Goal: Task Accomplishment & Management: Complete application form

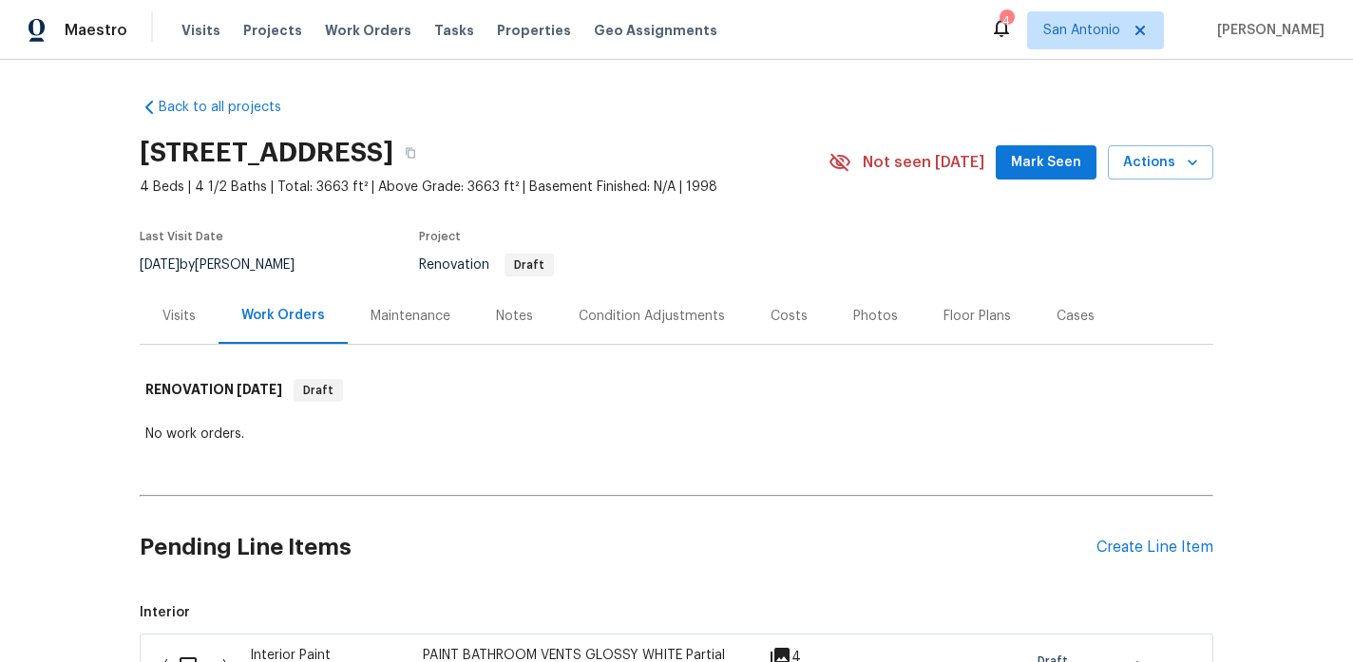
click at [1032, 166] on span "Mark Seen" at bounding box center [1046, 163] width 70 height 24
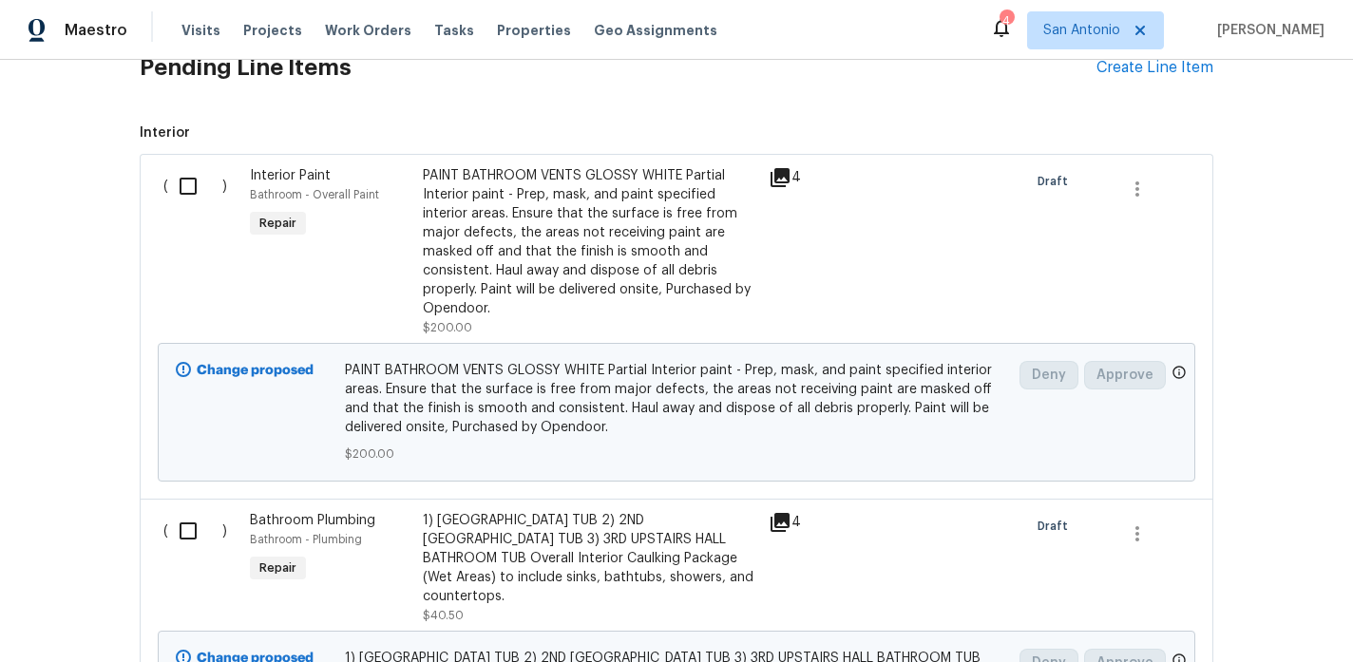
scroll to position [469, 0]
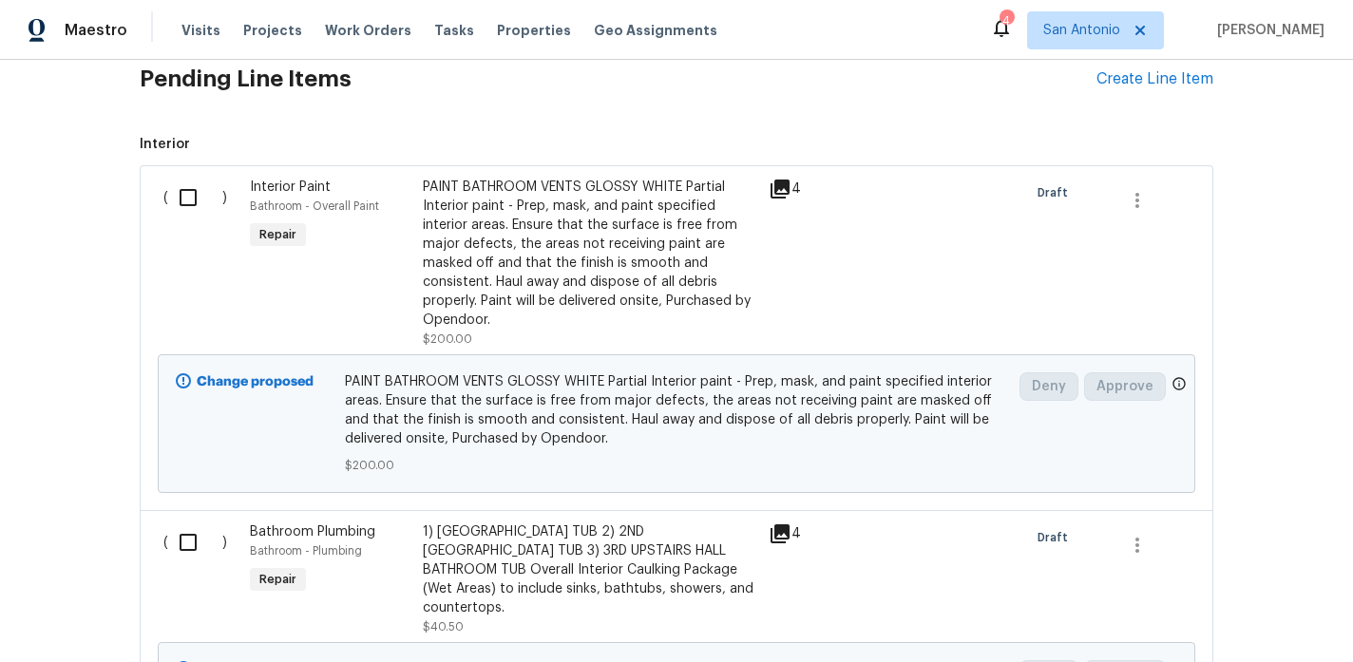
click at [187, 201] on input "checkbox" at bounding box center [195, 198] width 54 height 40
checkbox input "true"
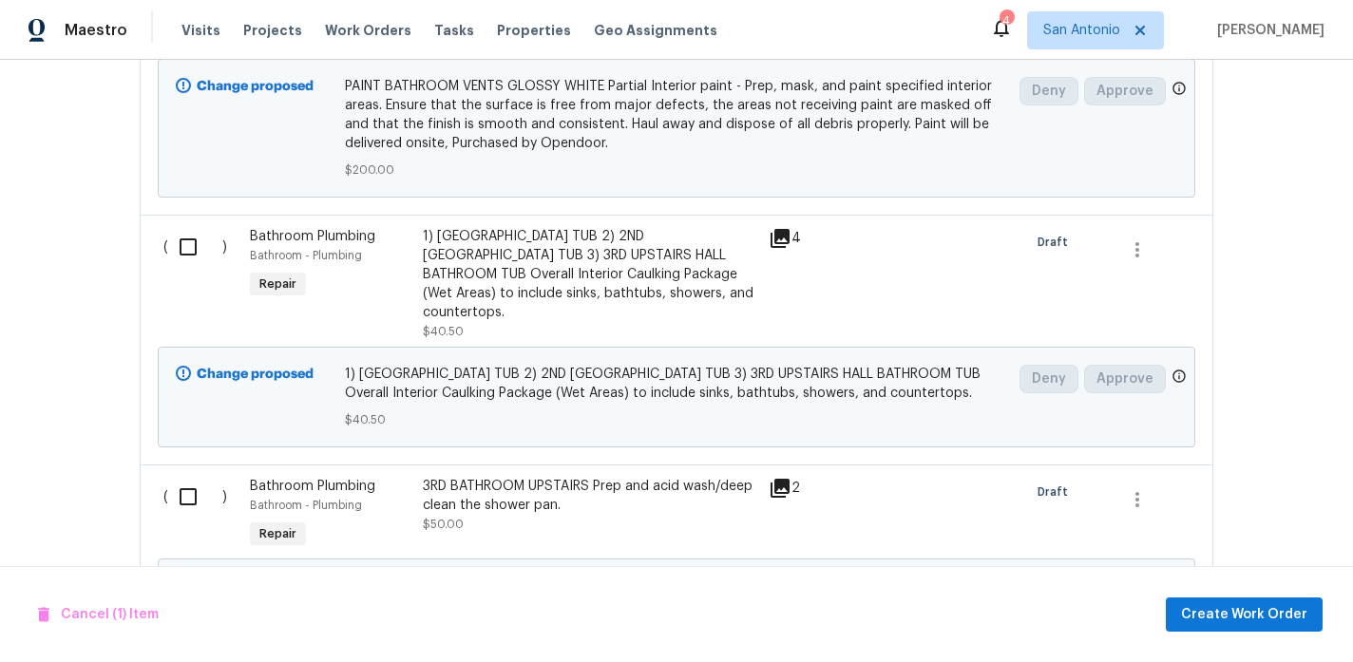
scroll to position [789, 0]
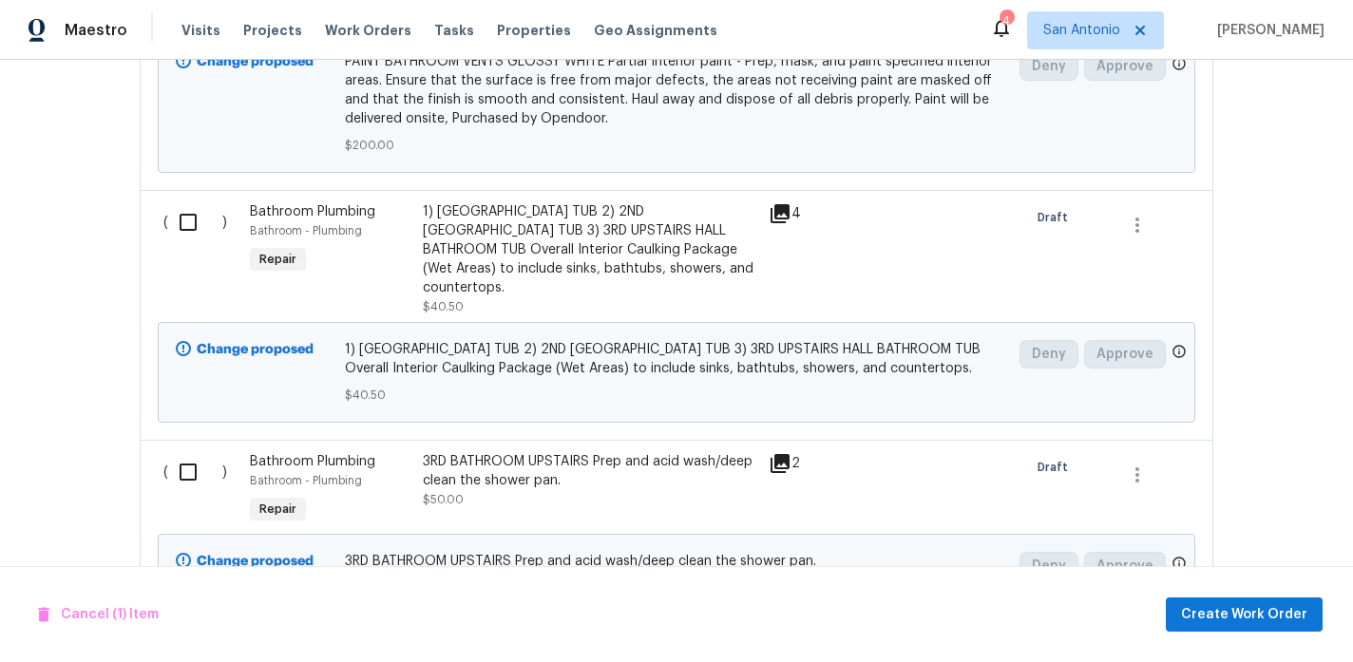
click at [187, 221] on input "checkbox" at bounding box center [195, 222] width 54 height 40
checkbox input "true"
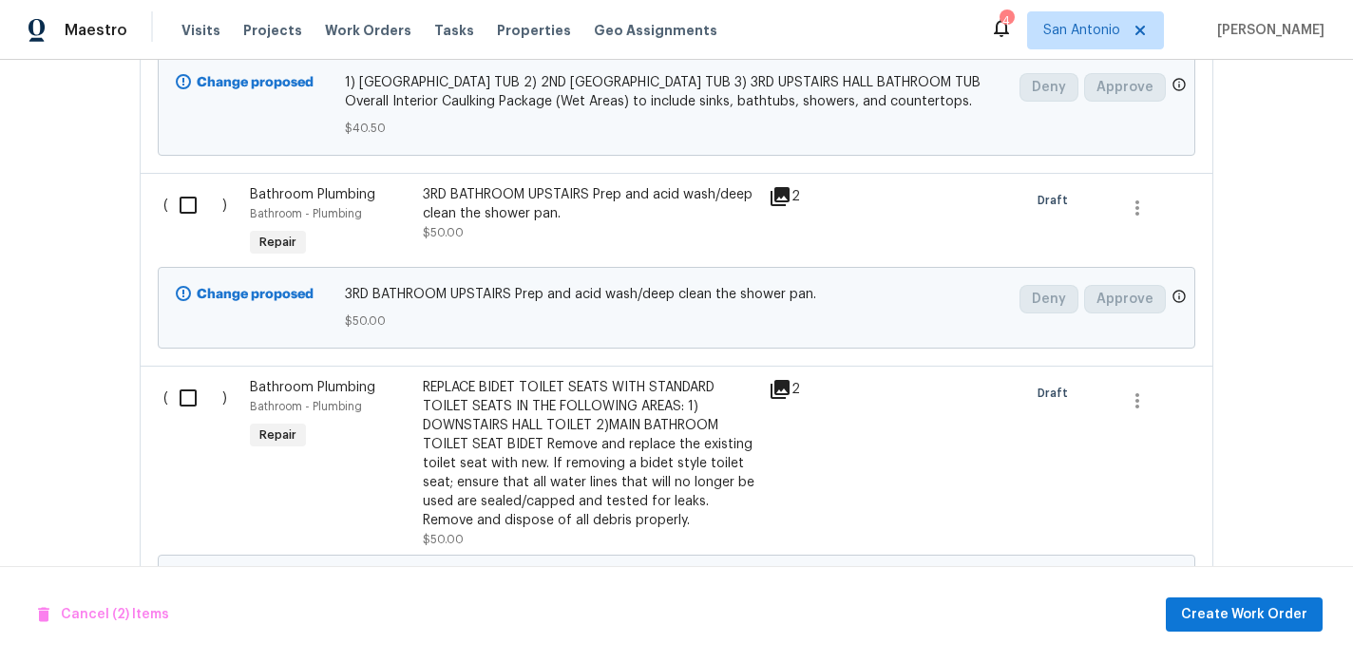
scroll to position [1064, 0]
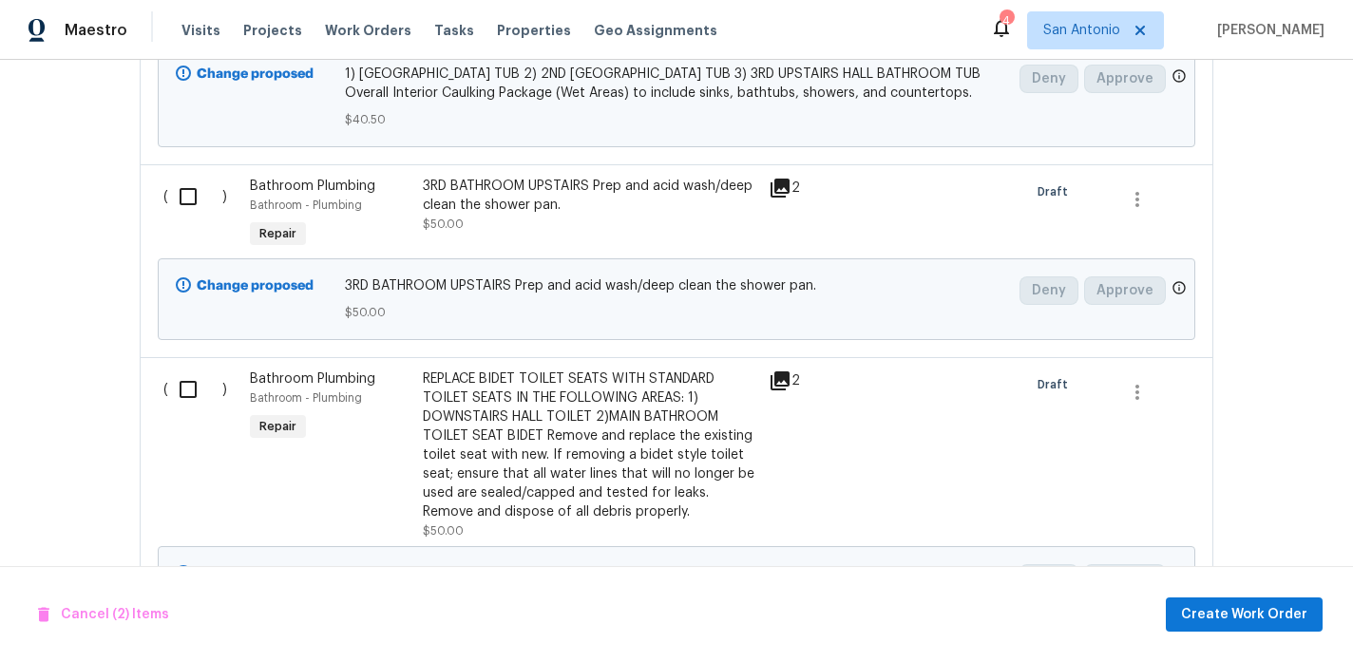
click at [191, 217] on input "checkbox" at bounding box center [195, 197] width 54 height 40
checkbox input "true"
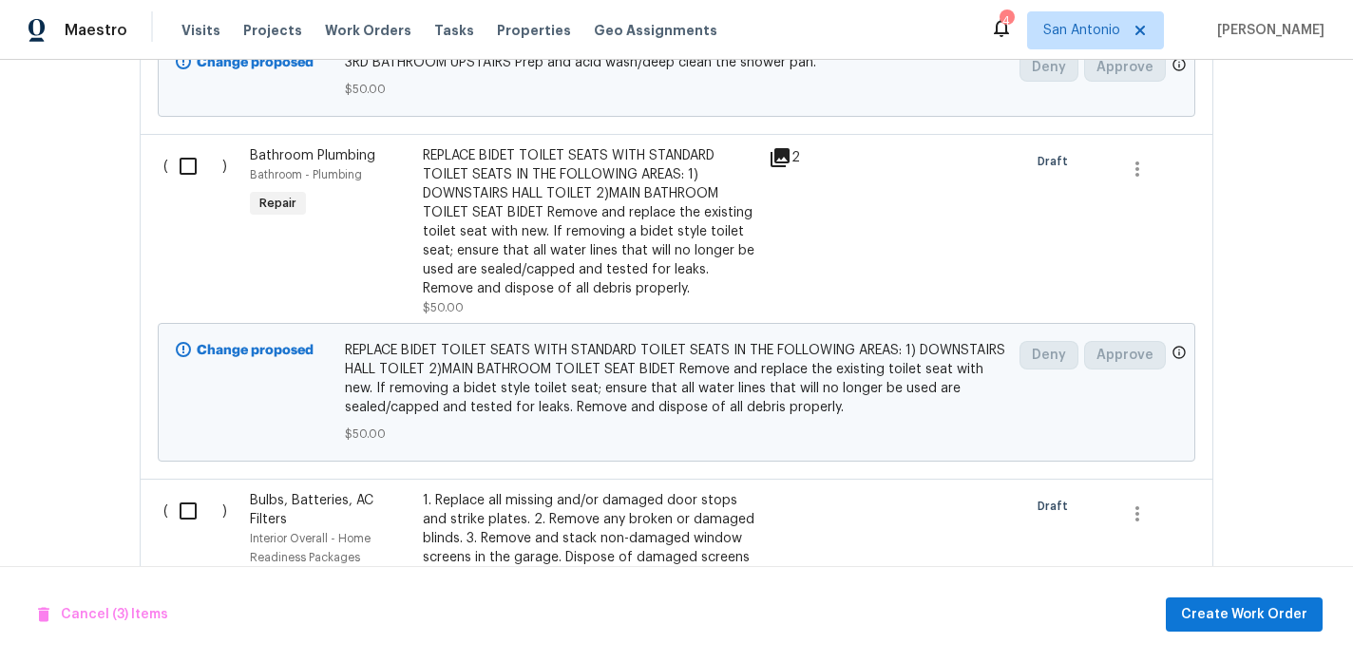
scroll to position [1296, 0]
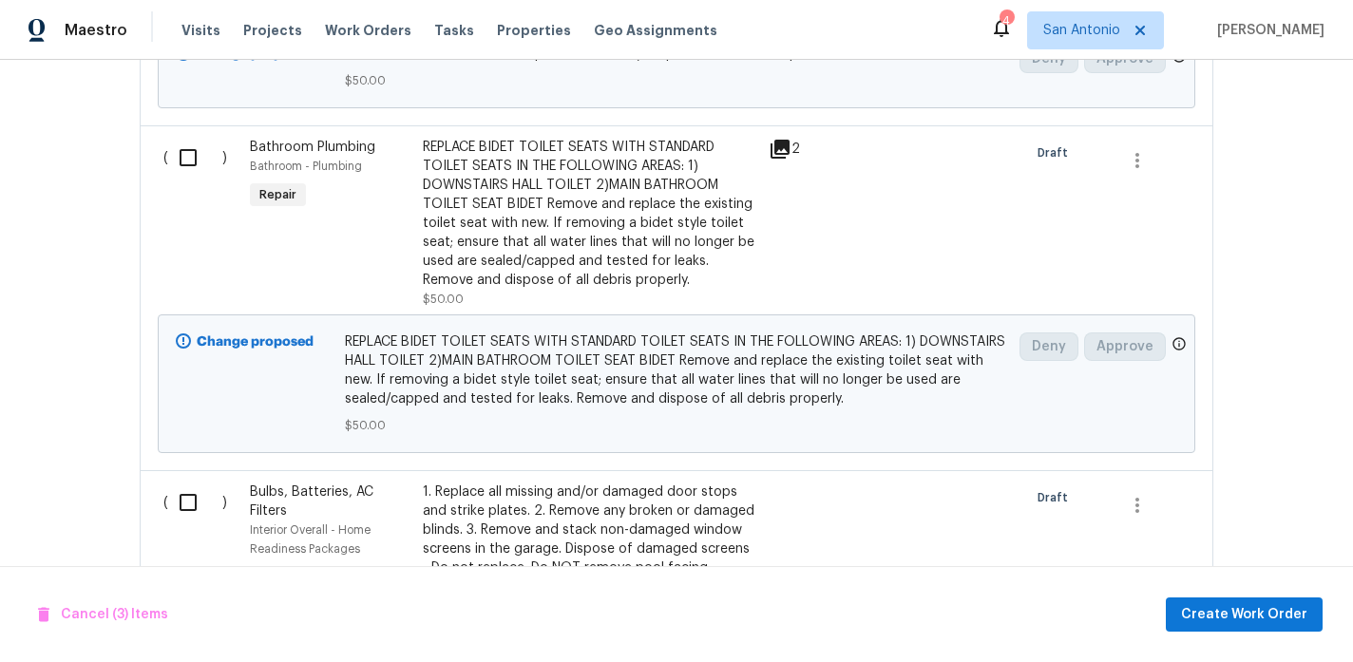
click at [191, 178] on input "checkbox" at bounding box center [195, 158] width 54 height 40
checkbox input "true"
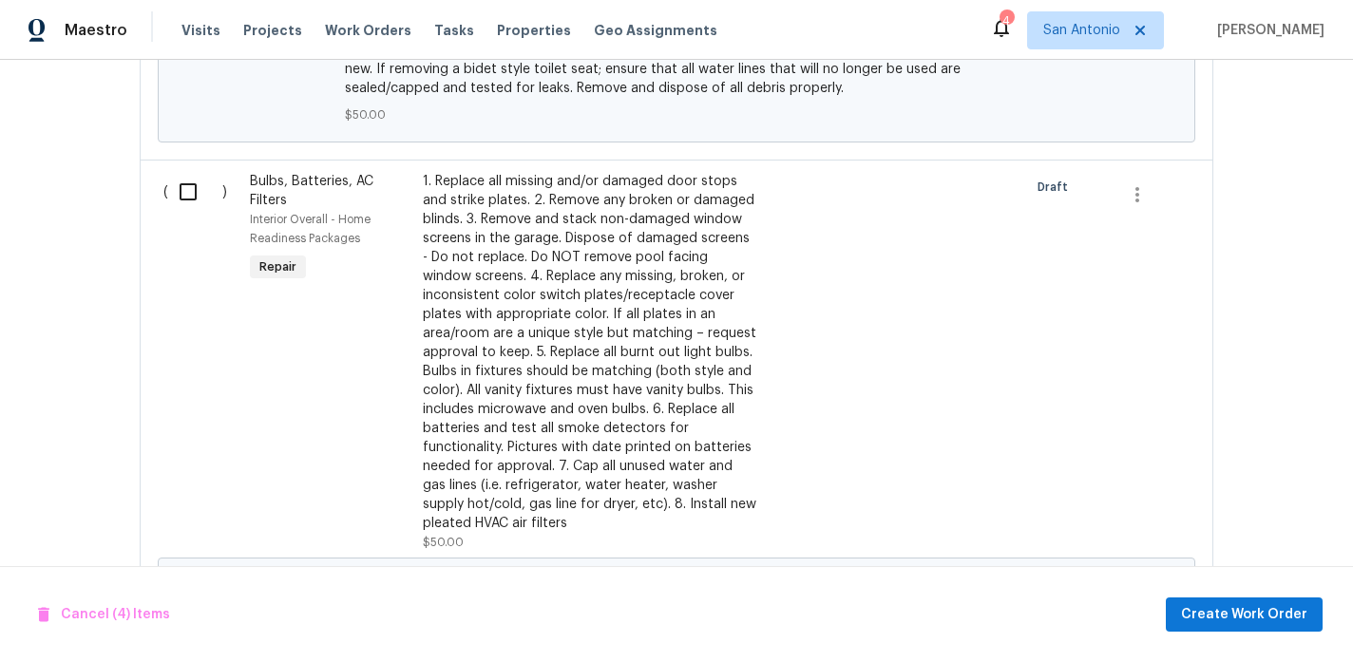
scroll to position [1624, 0]
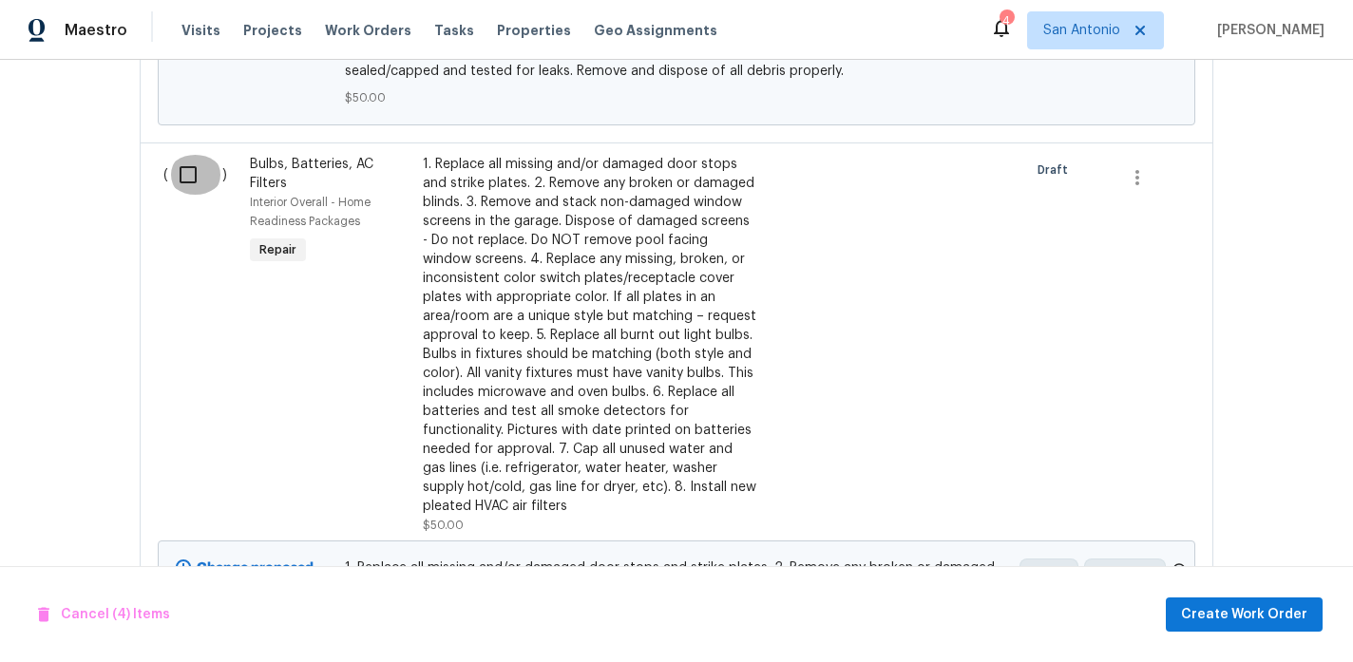
click at [187, 195] on input "checkbox" at bounding box center [195, 175] width 54 height 40
checkbox input "true"
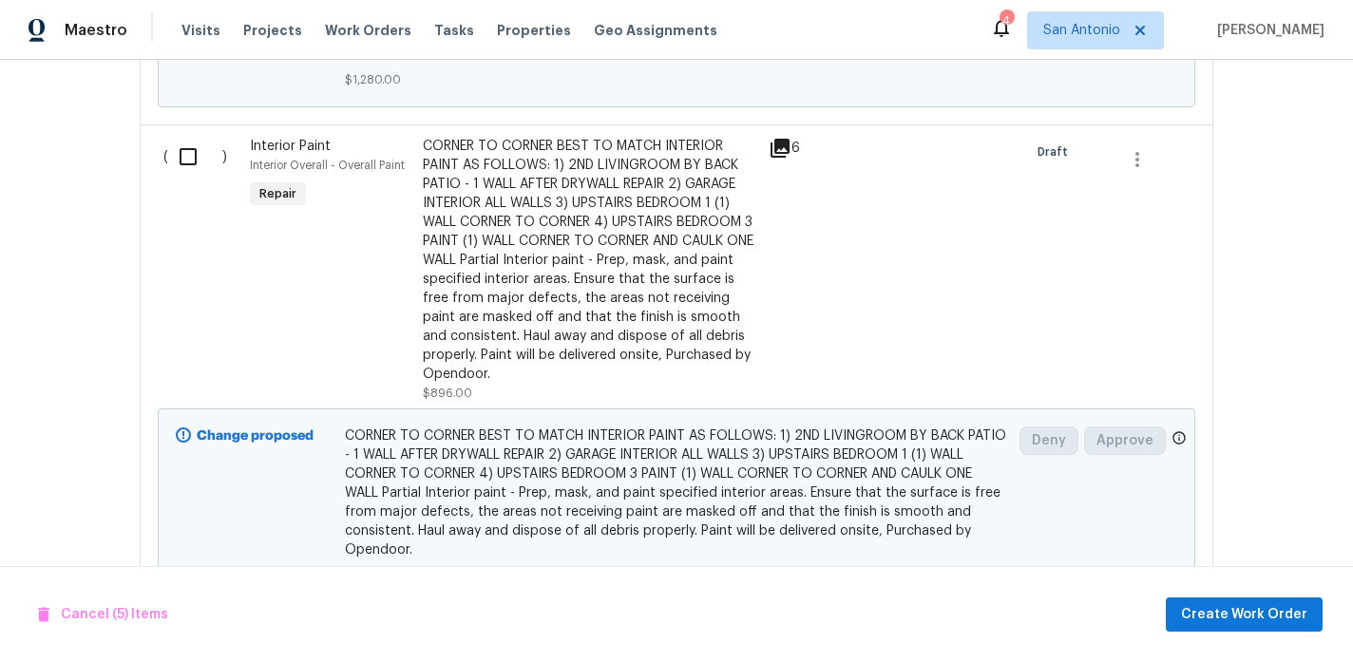
scroll to position [3636, 0]
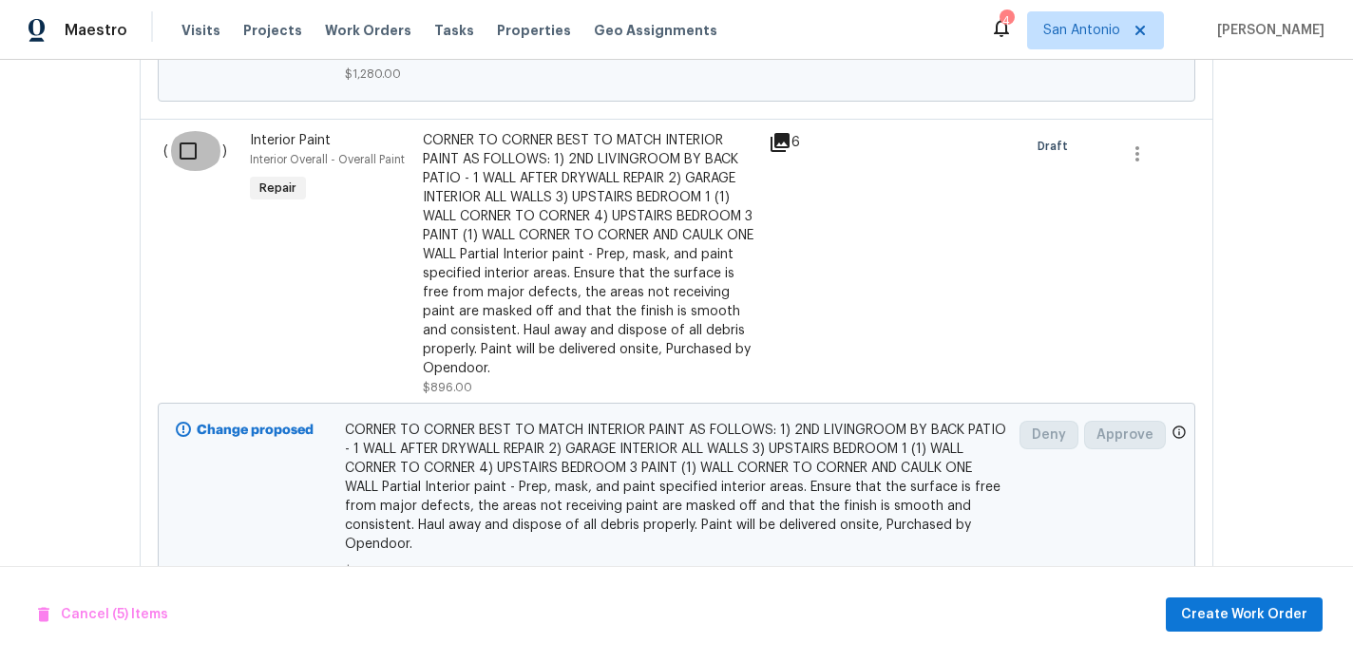
click at [187, 157] on input "checkbox" at bounding box center [195, 151] width 54 height 40
checkbox input "true"
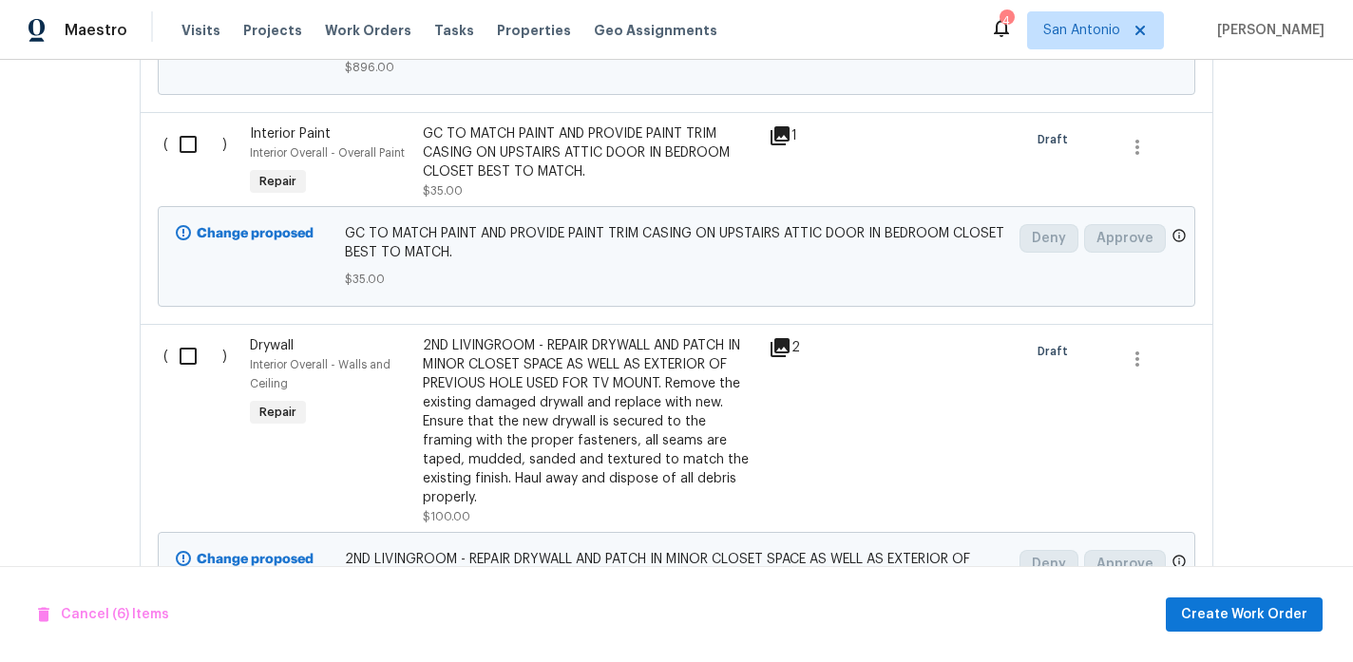
scroll to position [4148, 0]
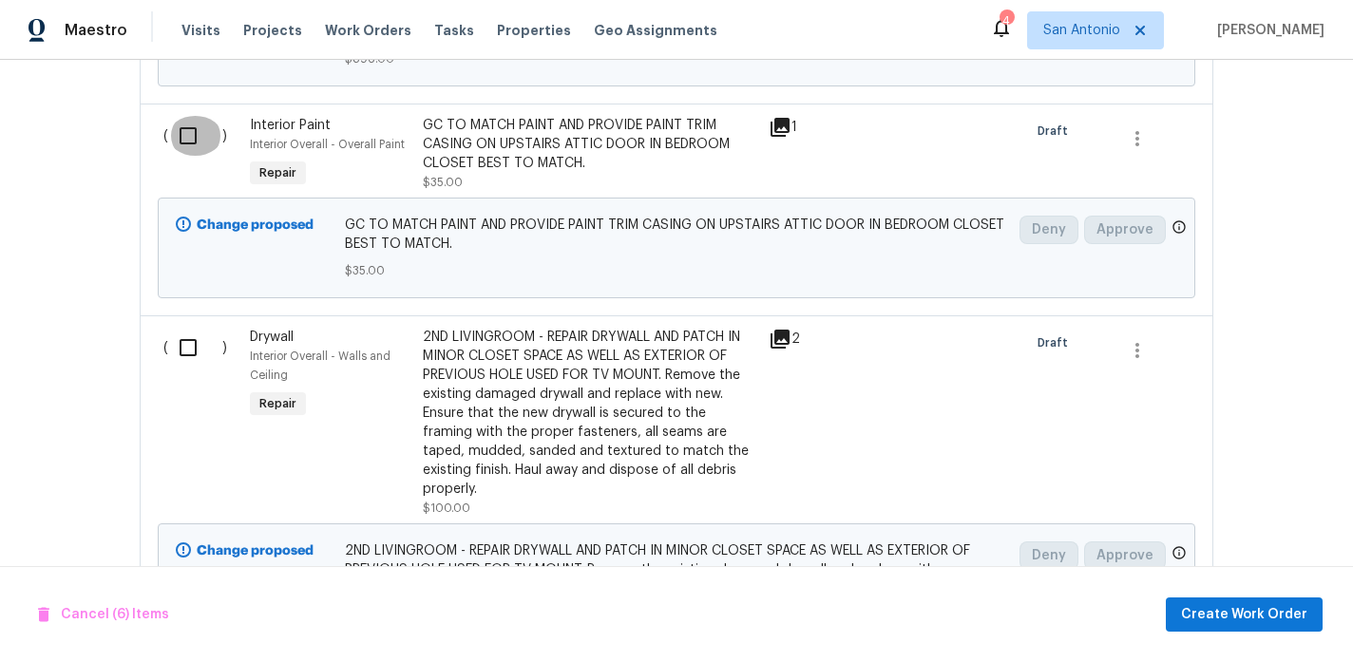
click at [188, 141] on input "checkbox" at bounding box center [195, 136] width 54 height 40
checkbox input "true"
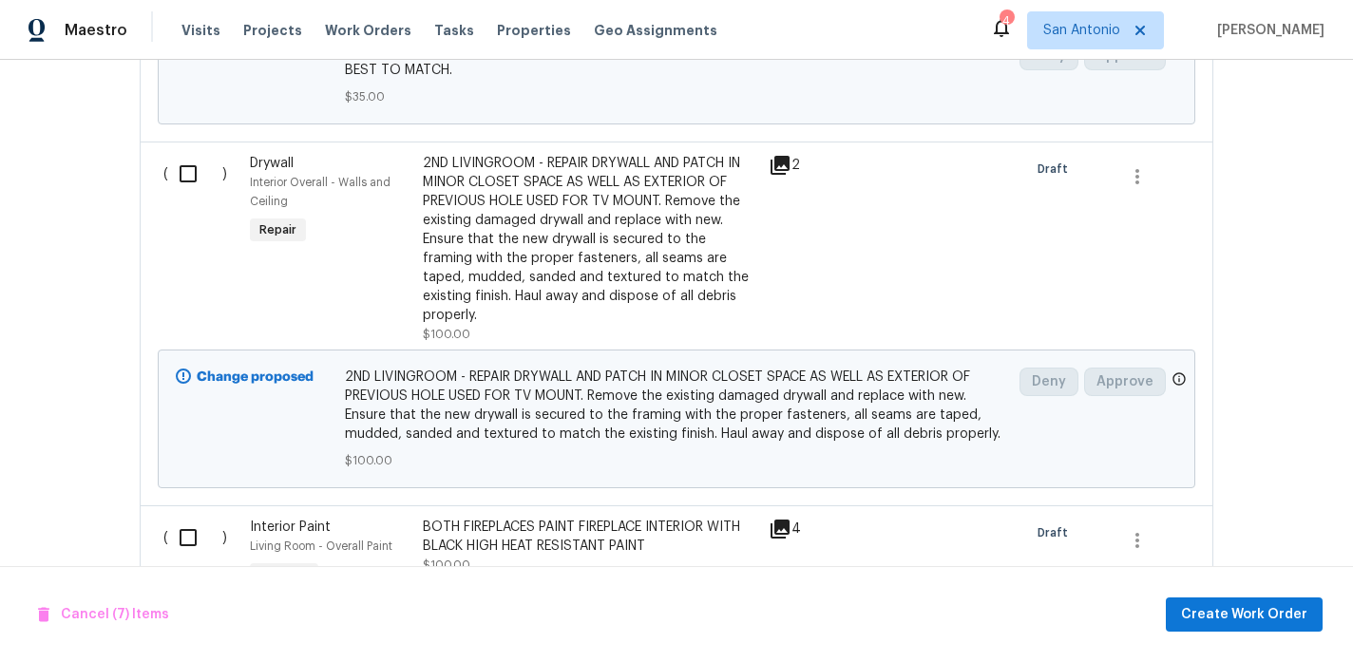
scroll to position [4341, 0]
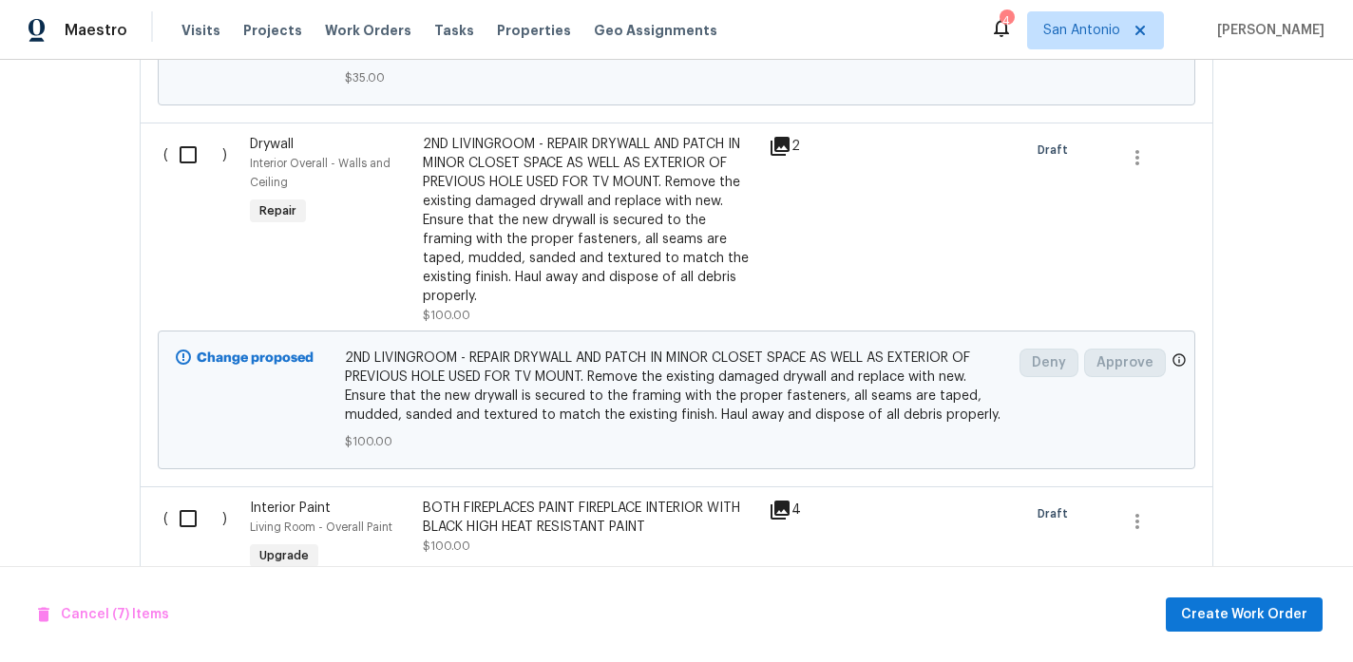
click at [177, 161] on input "checkbox" at bounding box center [195, 155] width 54 height 40
checkbox input "true"
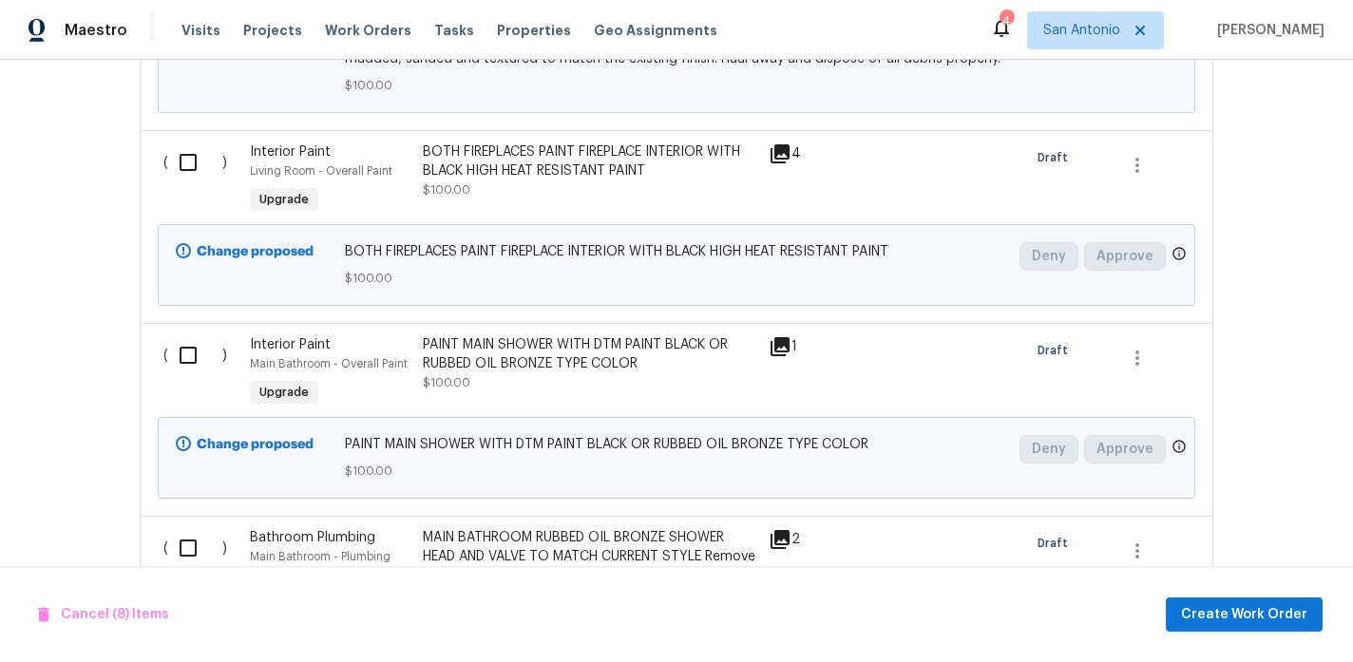
scroll to position [4704, 0]
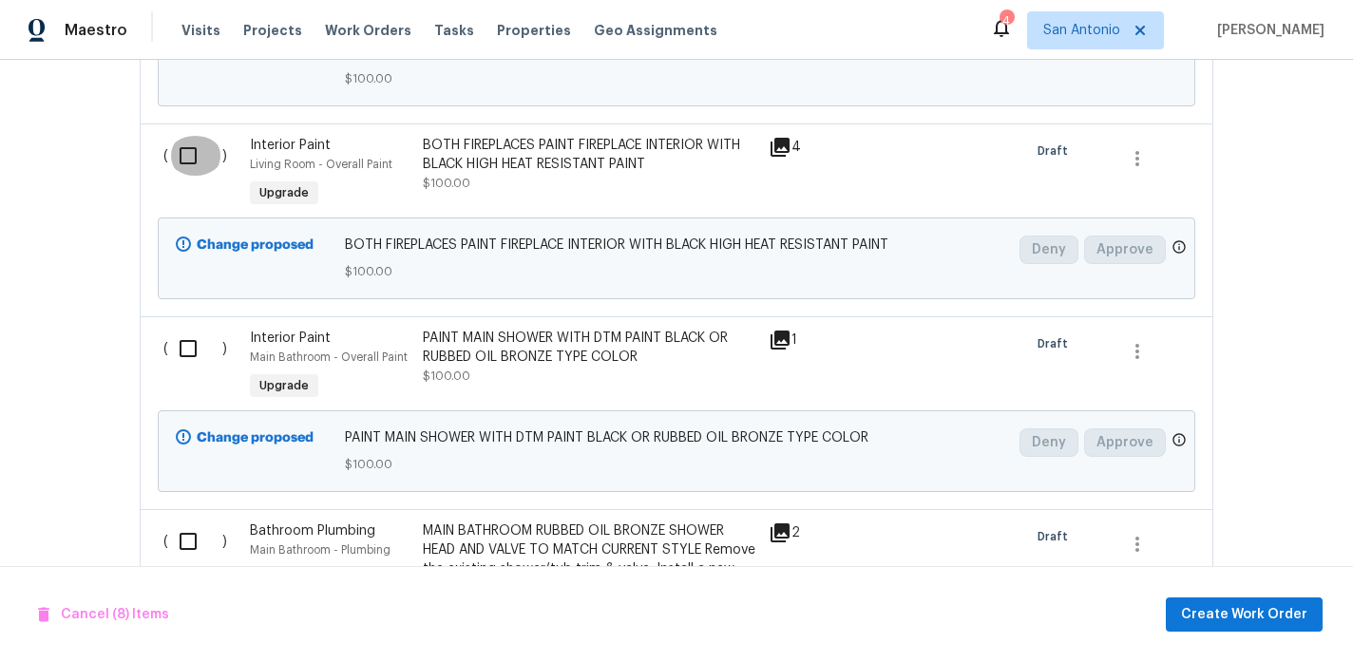
click at [192, 144] on input "checkbox" at bounding box center [195, 156] width 54 height 40
checkbox input "true"
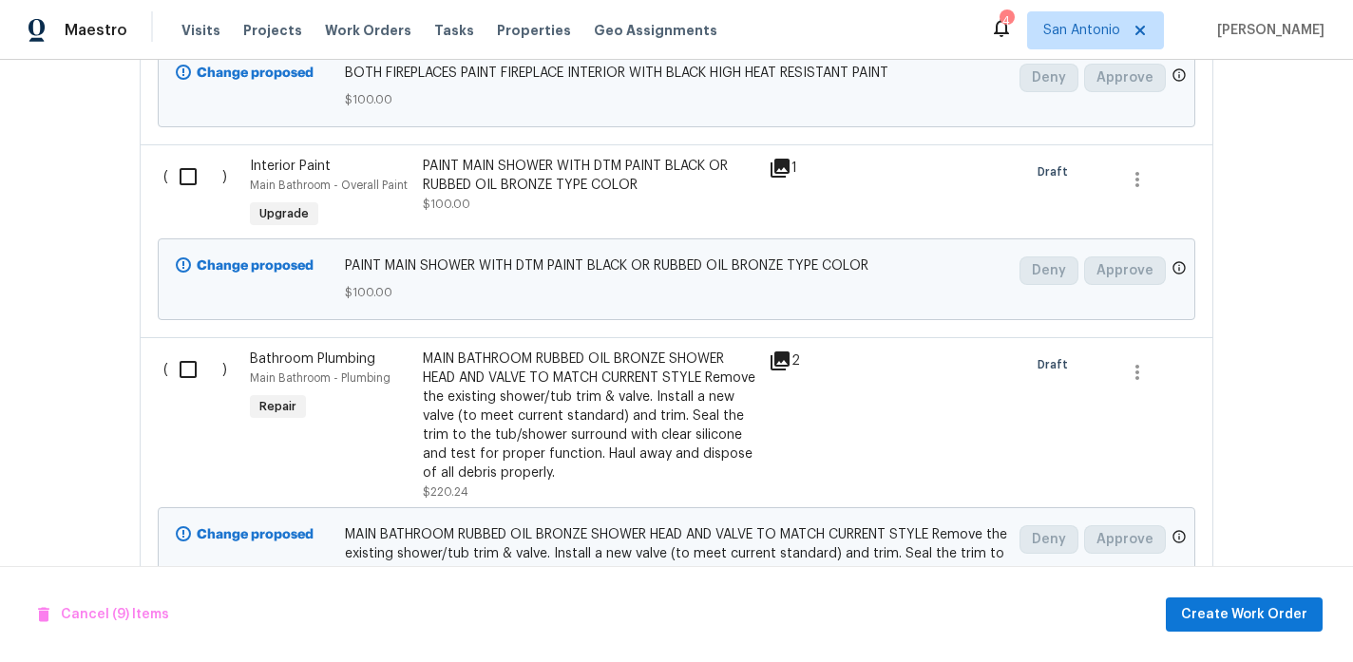
scroll to position [4891, 0]
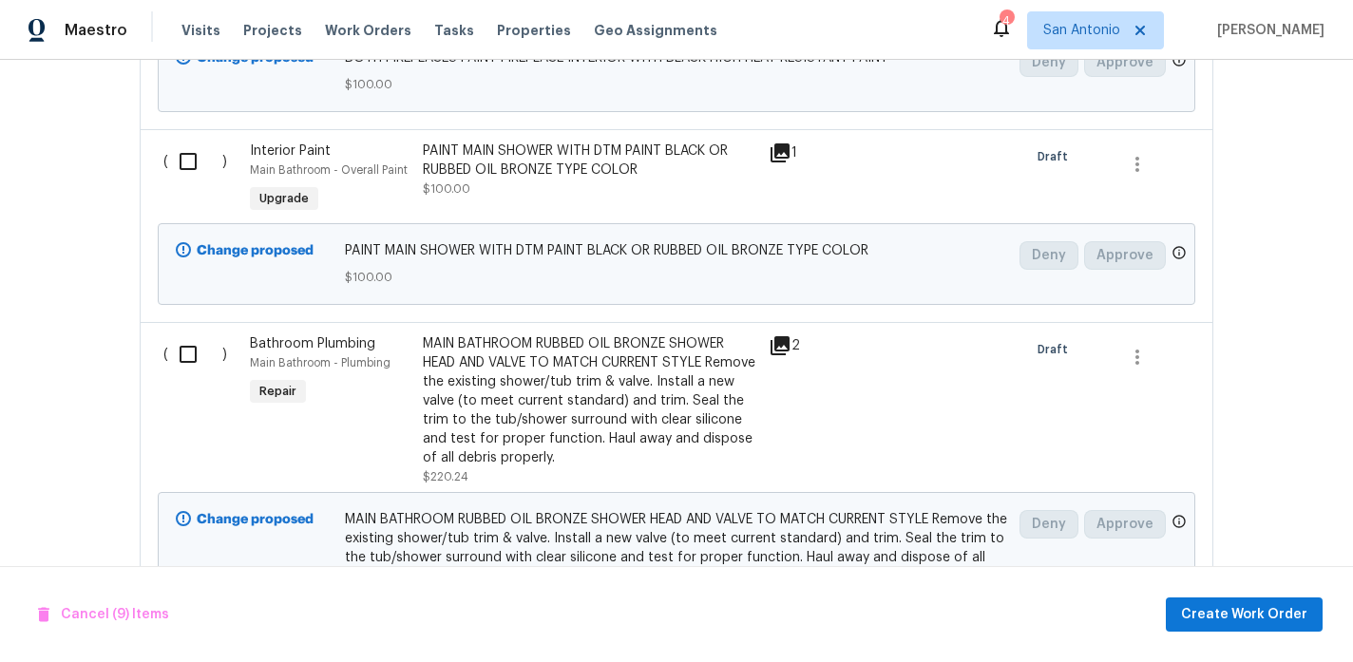
click at [187, 147] on input "checkbox" at bounding box center [195, 162] width 54 height 40
checkbox input "true"
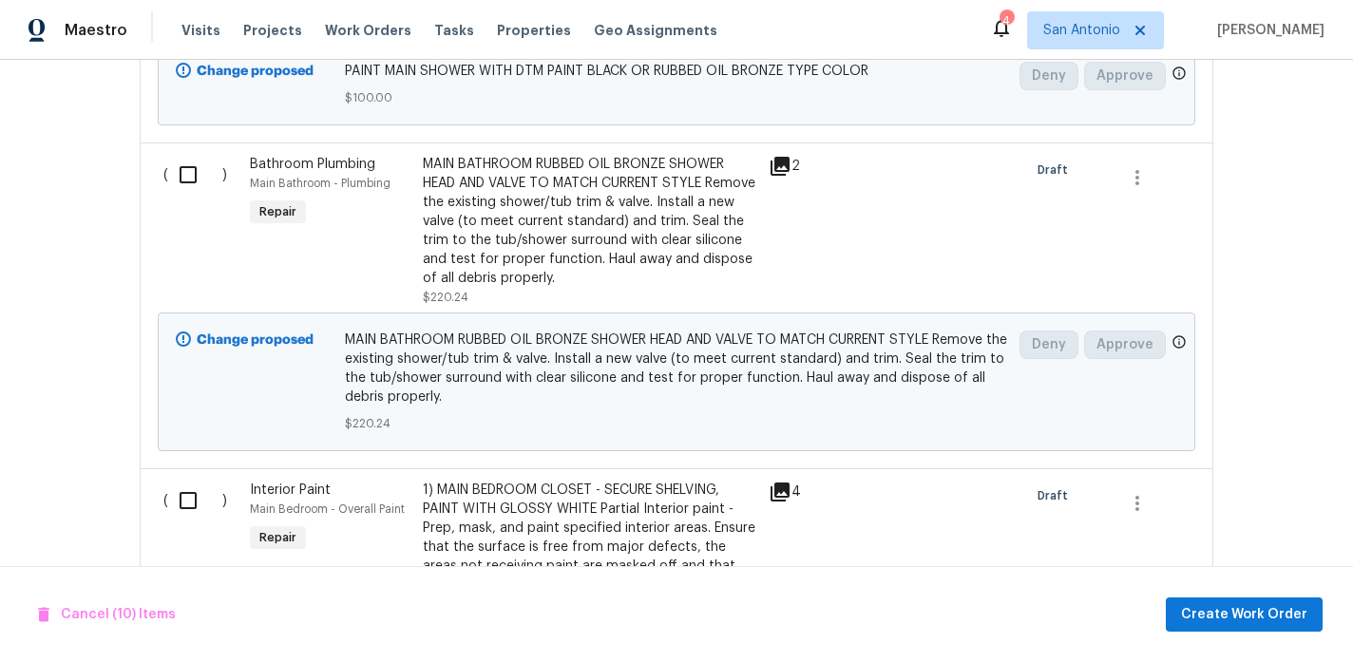
scroll to position [5093, 0]
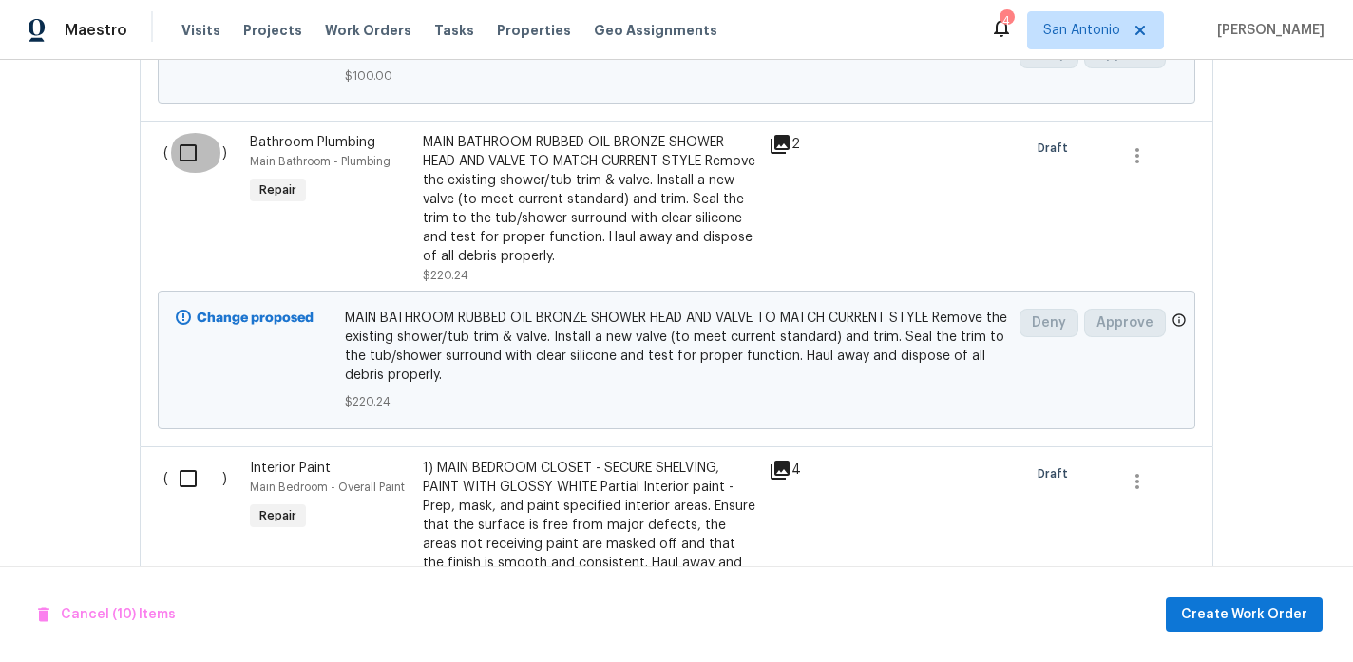
click at [185, 142] on input "checkbox" at bounding box center [195, 153] width 54 height 40
checkbox input "true"
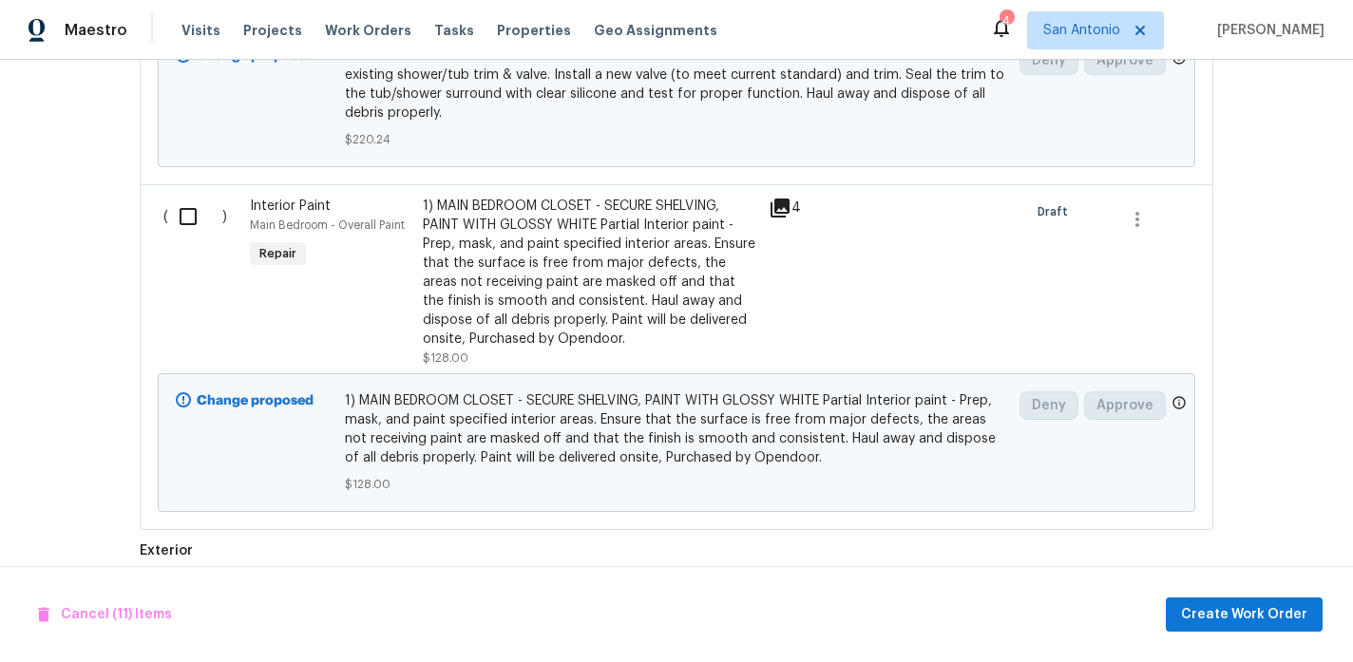
scroll to position [5378, 0]
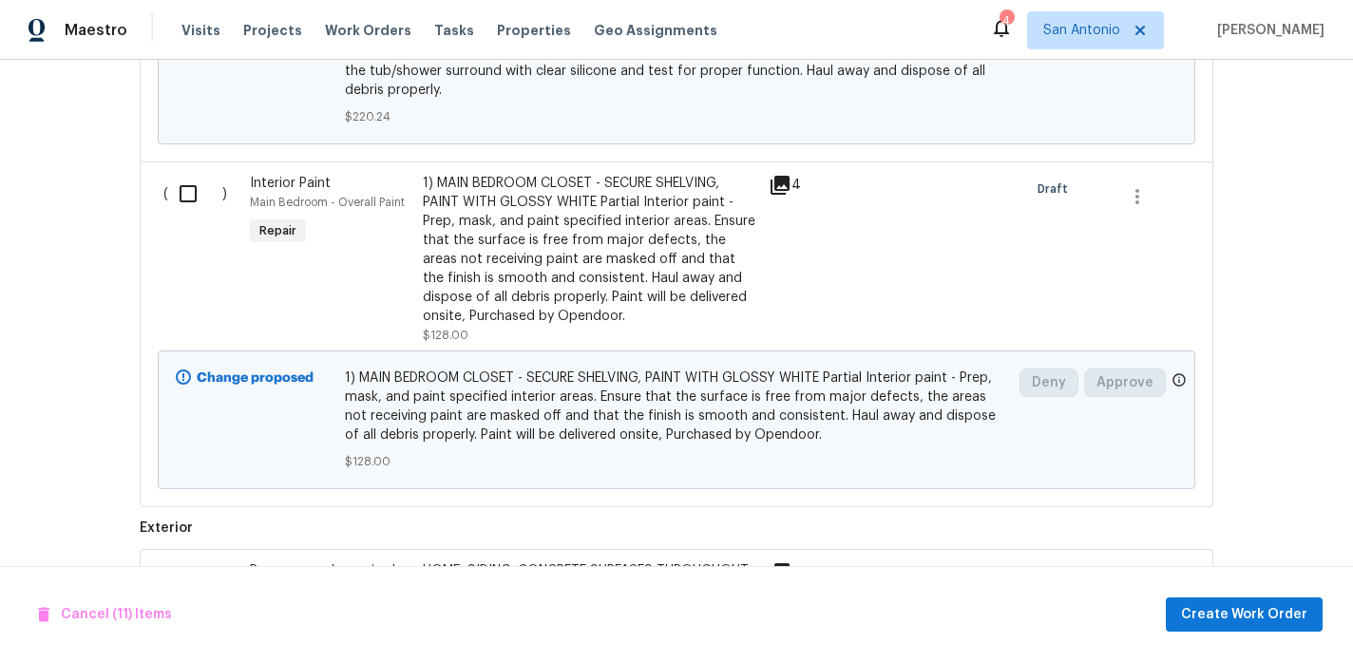
click at [191, 184] on input "checkbox" at bounding box center [195, 194] width 54 height 40
checkbox input "true"
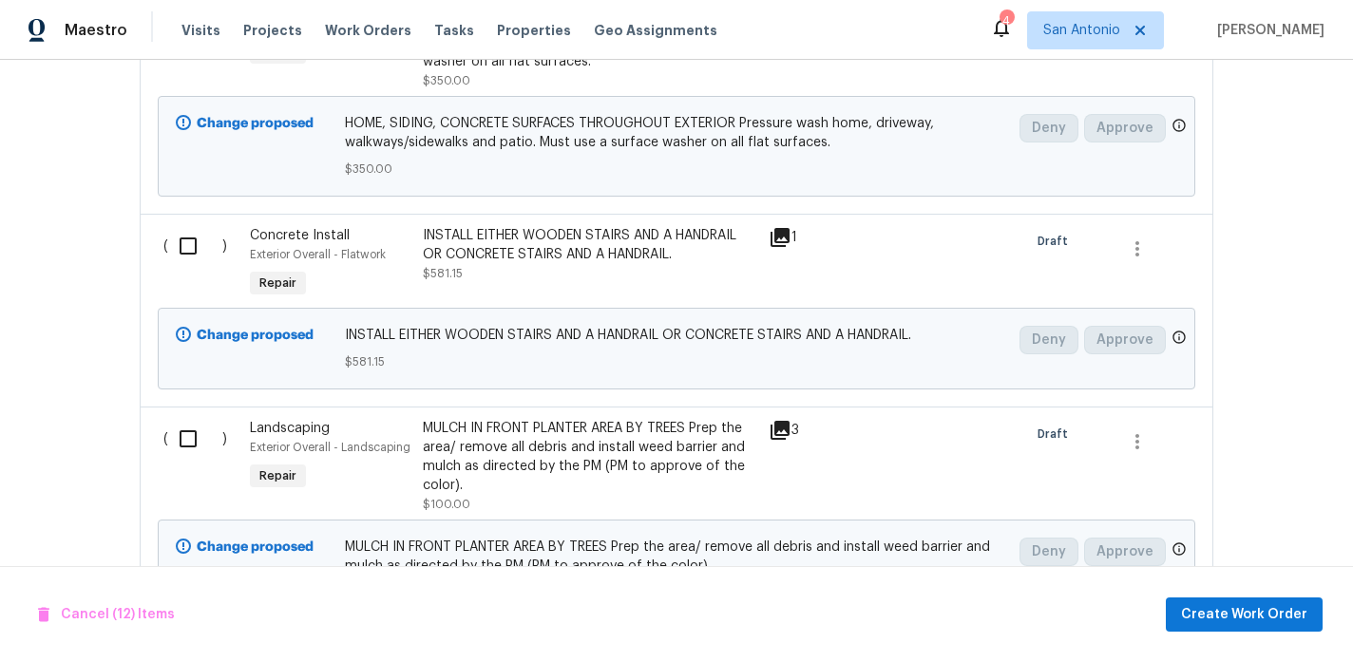
scroll to position [5952, 0]
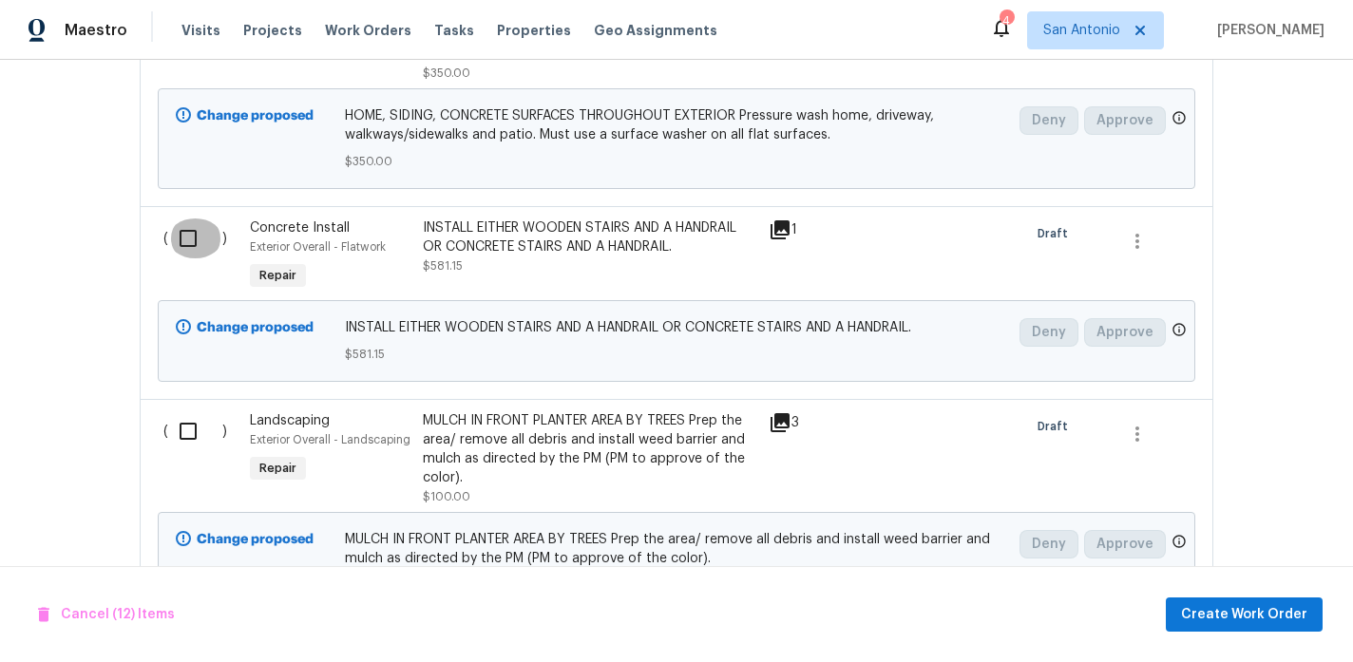
click at [190, 231] on input "checkbox" at bounding box center [195, 239] width 54 height 40
checkbox input "true"
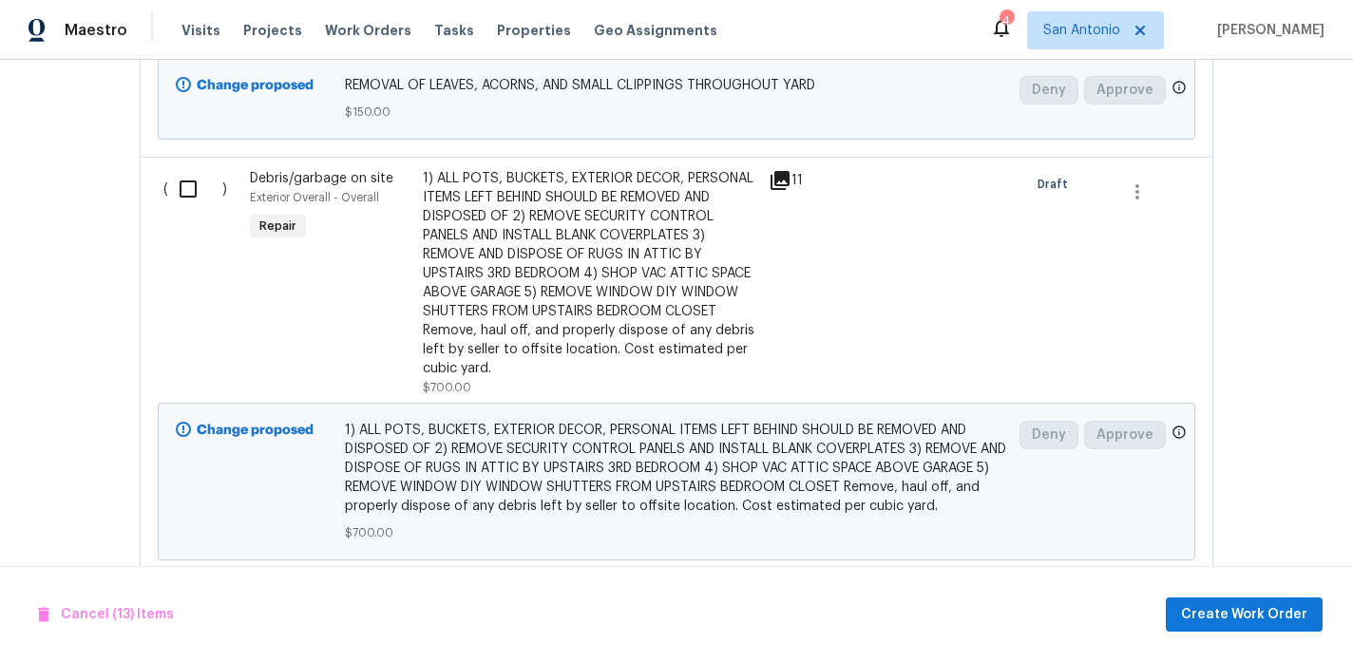
scroll to position [6630, 0]
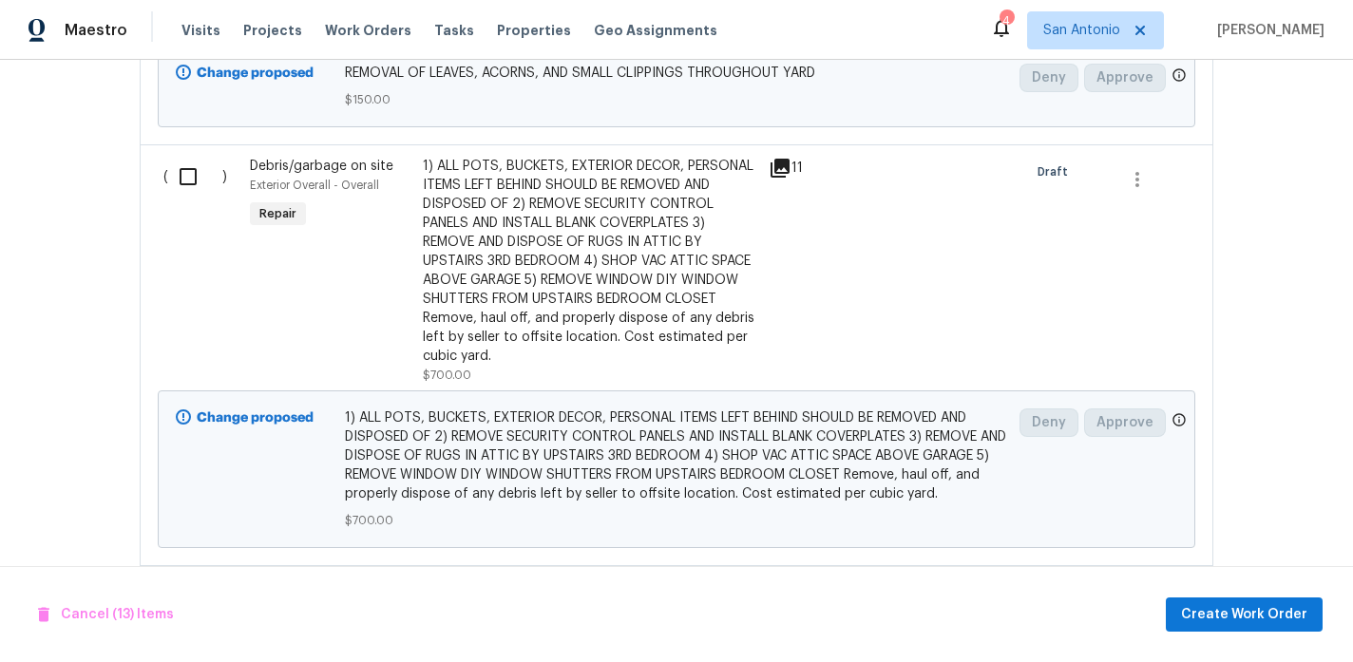
click at [185, 168] on input "checkbox" at bounding box center [195, 177] width 54 height 40
checkbox input "true"
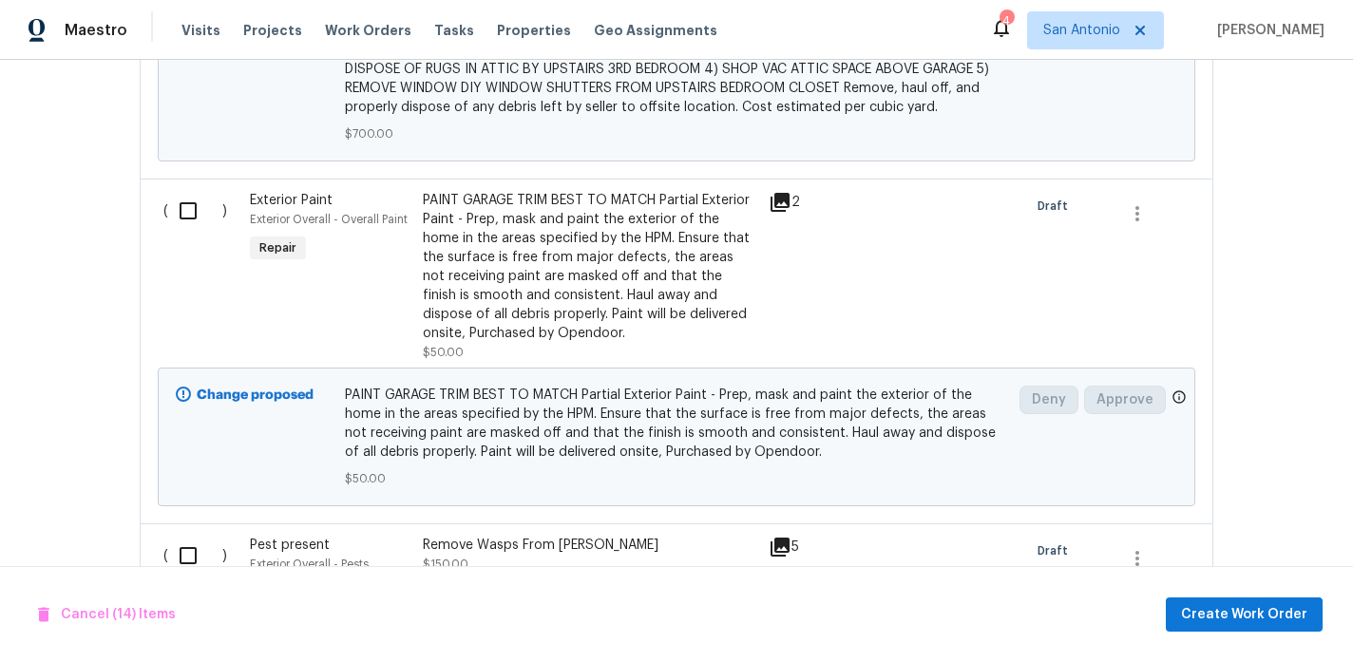
scroll to position [7020, 0]
click at [185, 201] on input "checkbox" at bounding box center [195, 208] width 54 height 40
checkbox input "true"
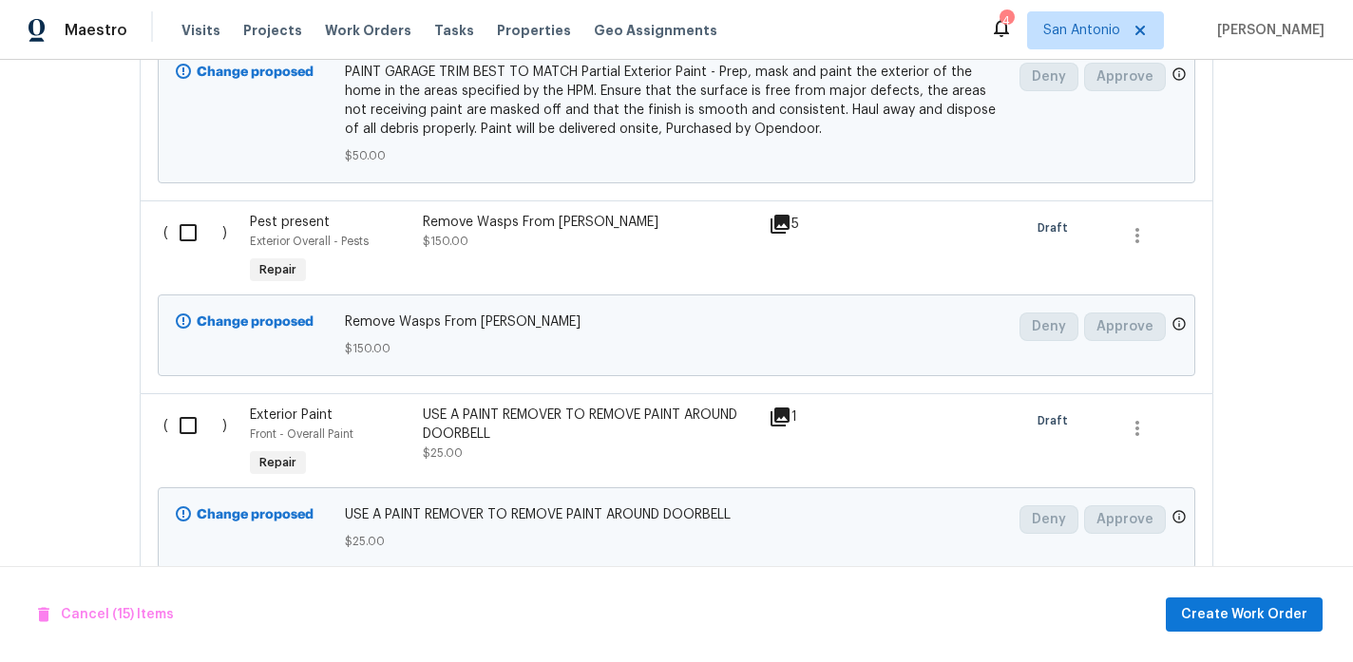
scroll to position [7356, 0]
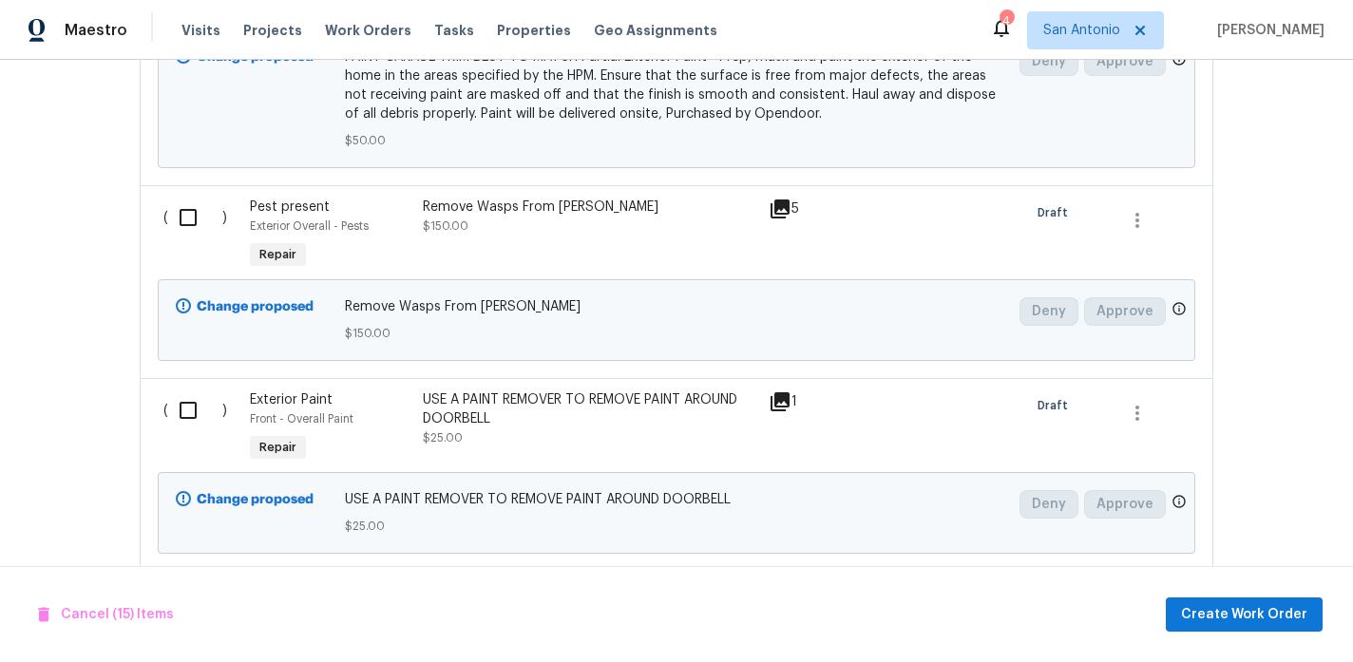
click at [182, 211] on input "checkbox" at bounding box center [195, 218] width 54 height 40
checkbox input "true"
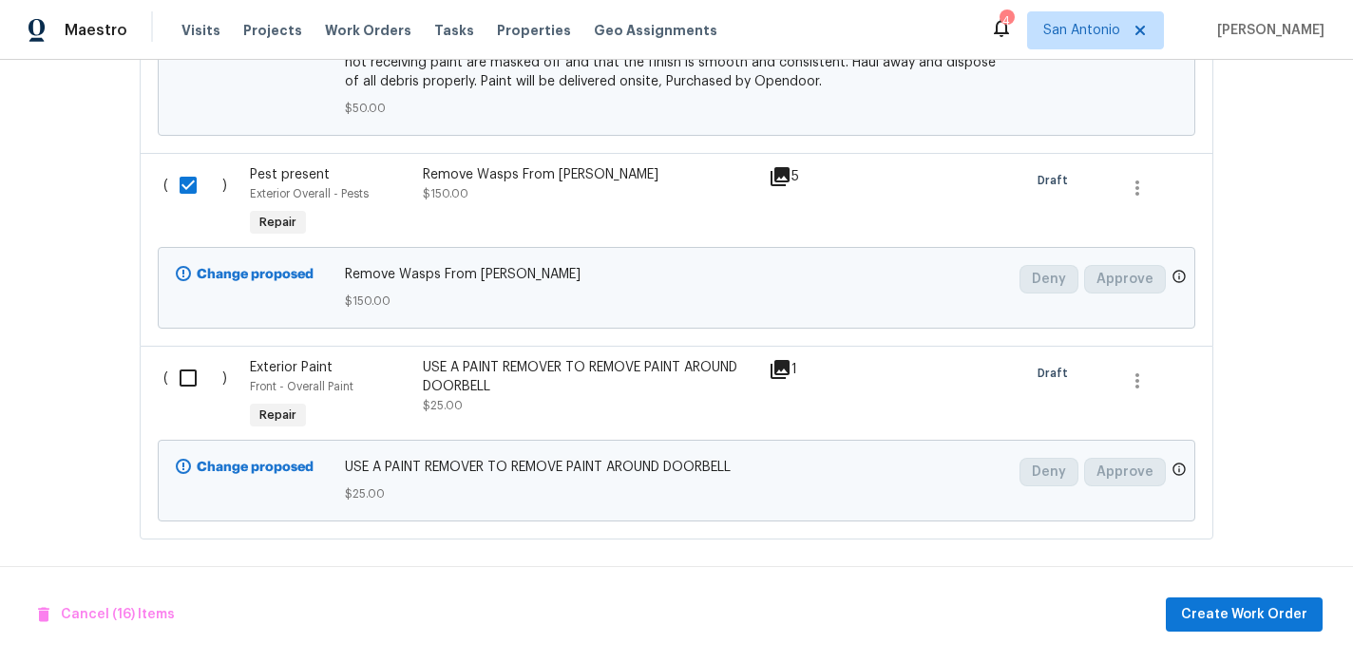
click at [189, 368] on input "checkbox" at bounding box center [195, 378] width 54 height 40
checkbox input "true"
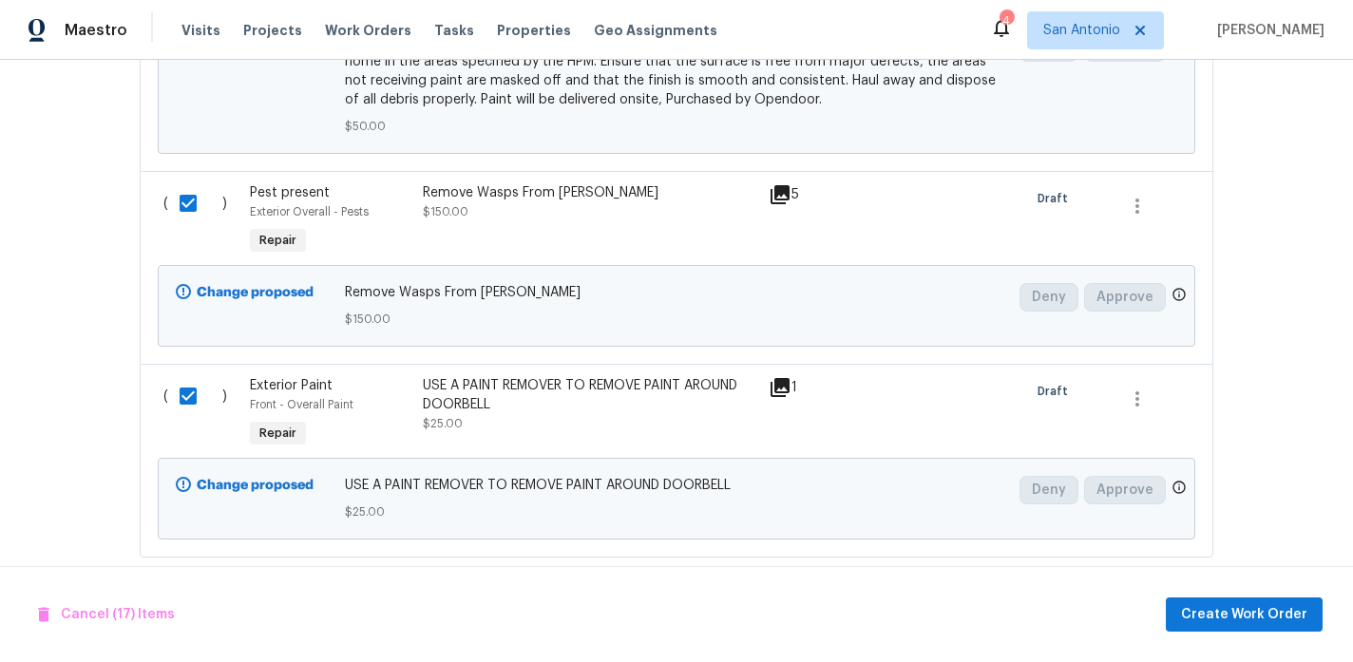
scroll to position [7377, 0]
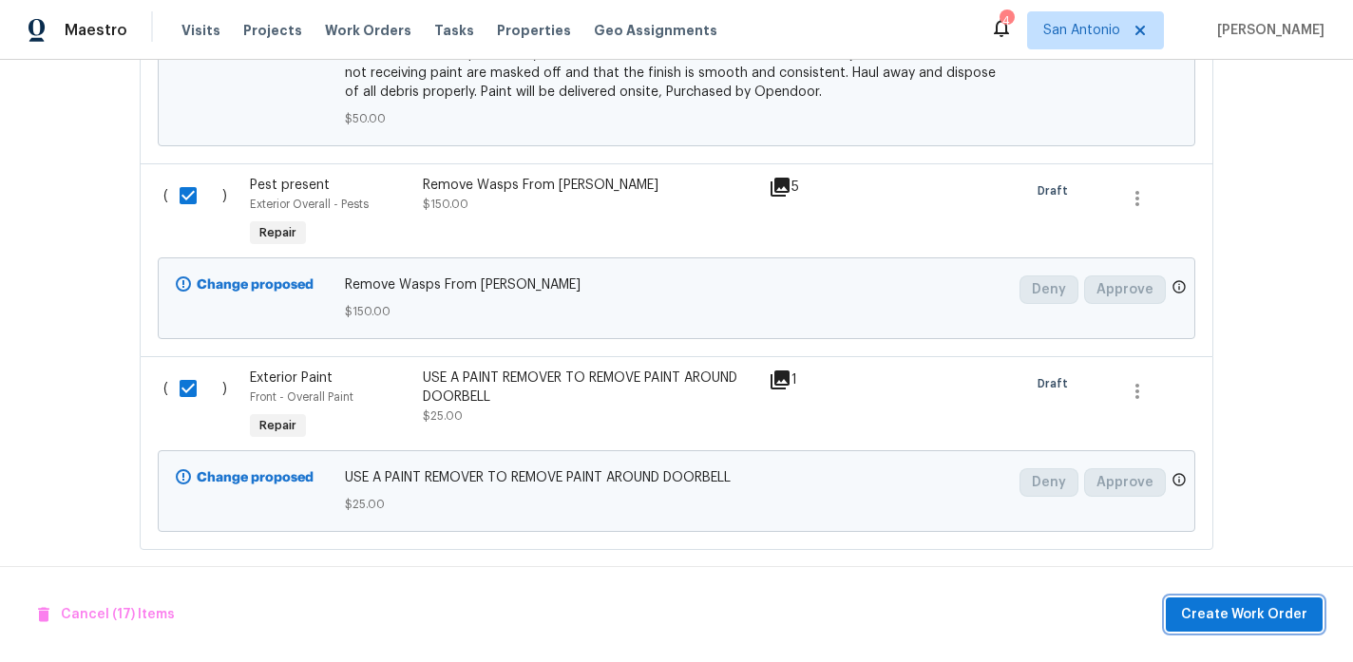
click at [1244, 608] on span "Create Work Order" at bounding box center [1244, 615] width 126 height 24
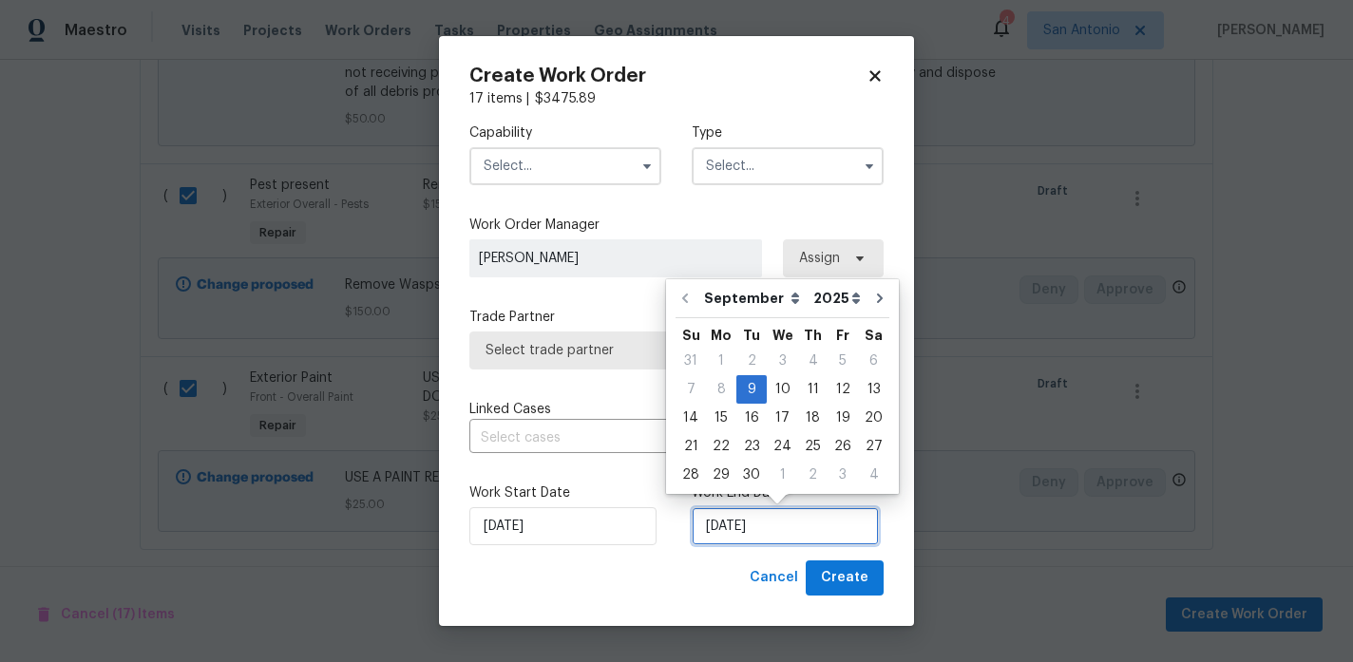
click at [732, 526] on input "[DATE]" at bounding box center [785, 526] width 187 height 38
click at [832, 392] on div "12" at bounding box center [843, 389] width 30 height 27
type input "[DATE]"
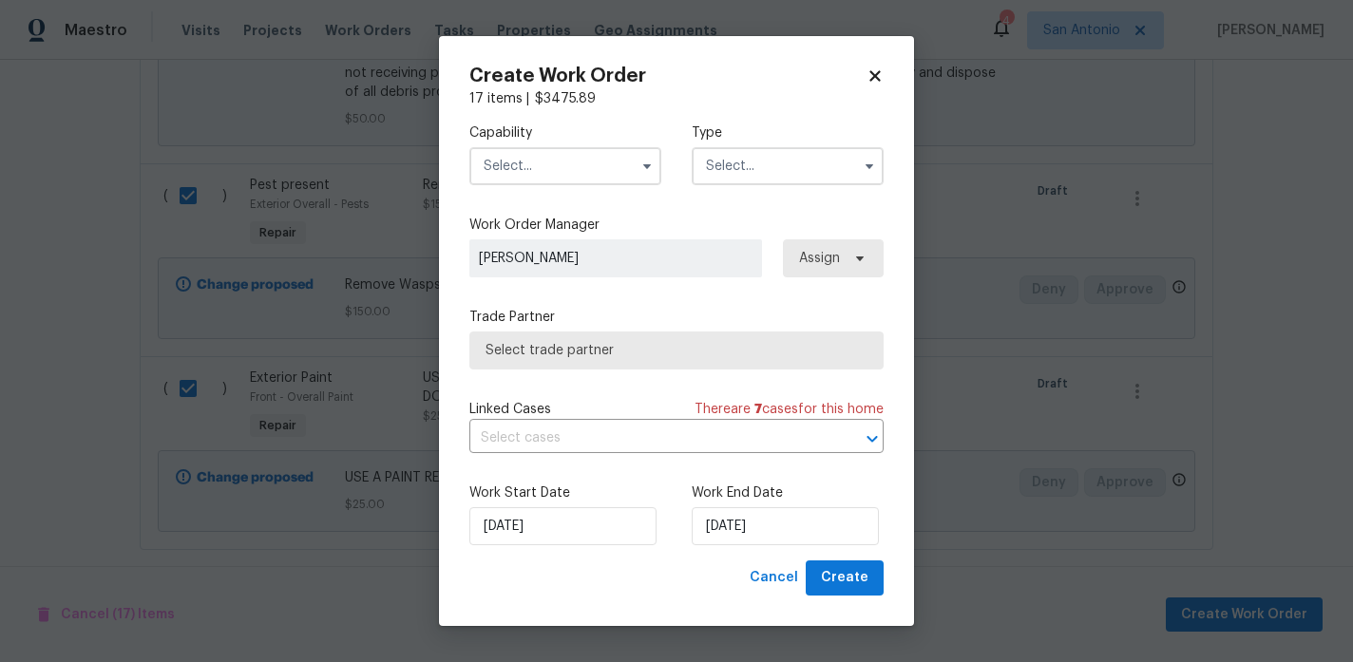
click at [554, 172] on input "text" at bounding box center [565, 166] width 192 height 38
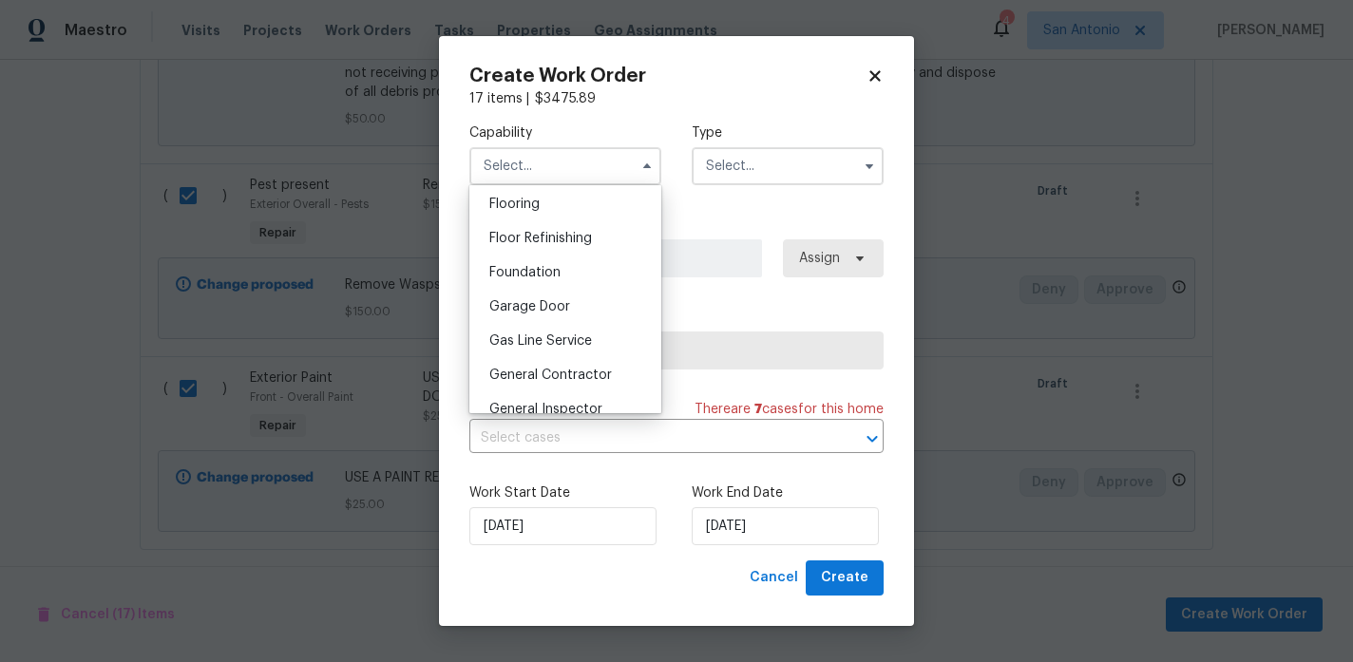
scroll to position [743, 0]
click at [547, 364] on div "General Contractor" at bounding box center [565, 372] width 182 height 34
type input "General Contractor"
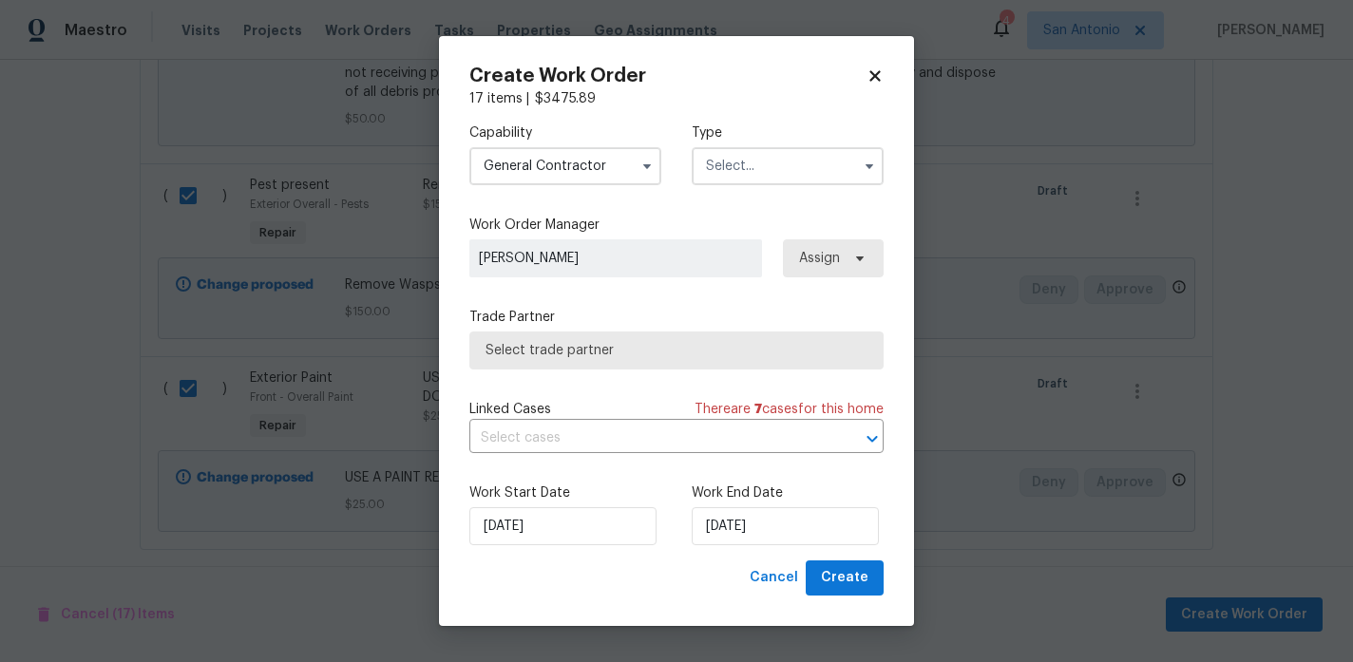
click at [748, 168] on input "text" at bounding box center [788, 166] width 192 height 38
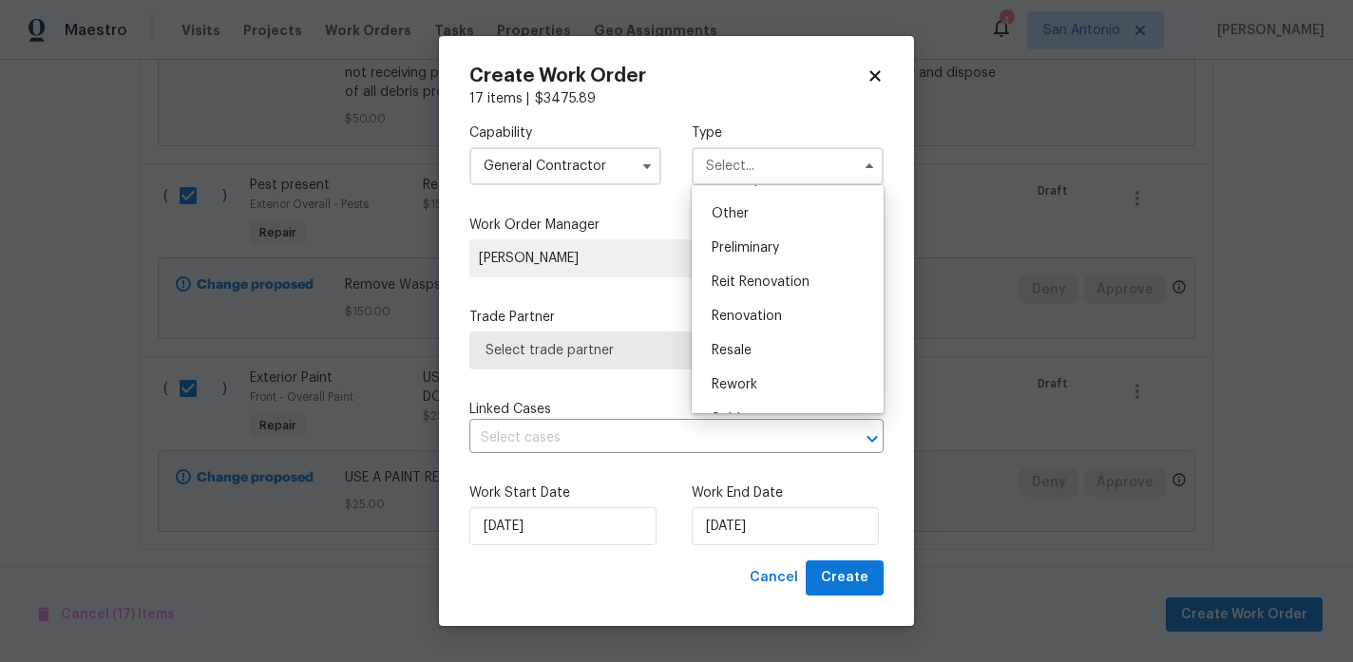
scroll to position [384, 0]
click at [756, 300] on span "Renovation" at bounding box center [747, 302] width 70 height 13
type input "Renovation"
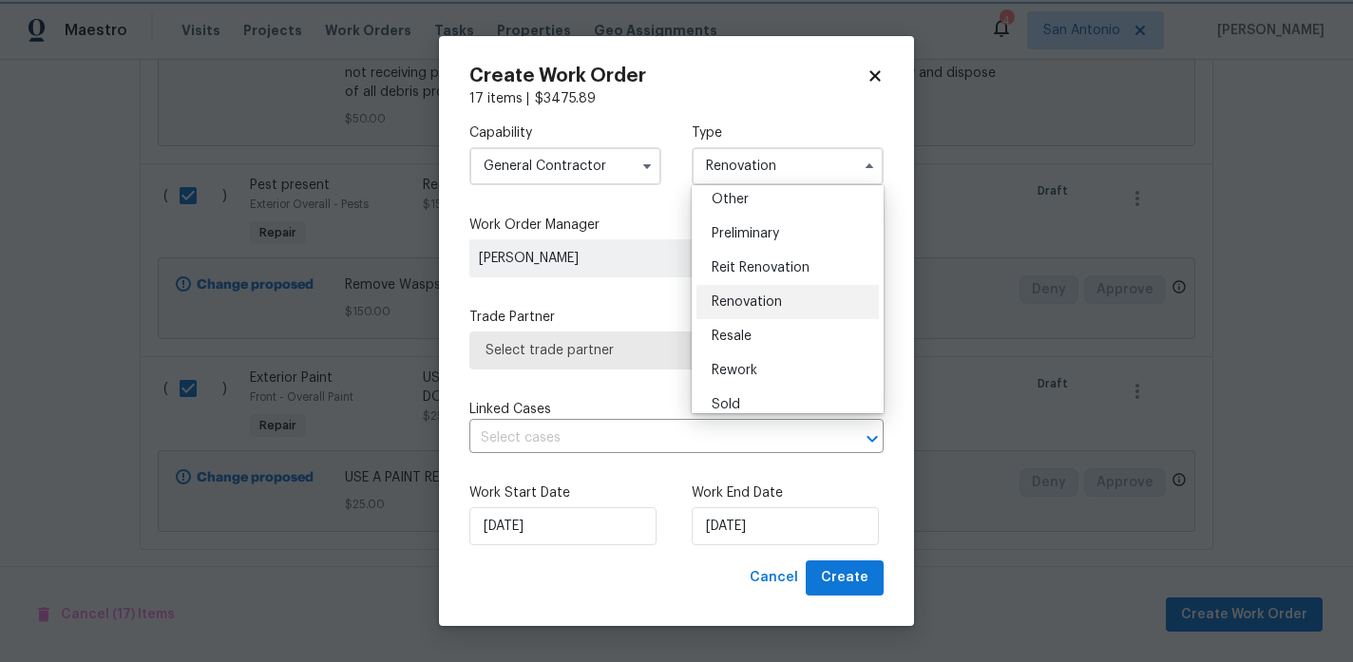
scroll to position [0, 0]
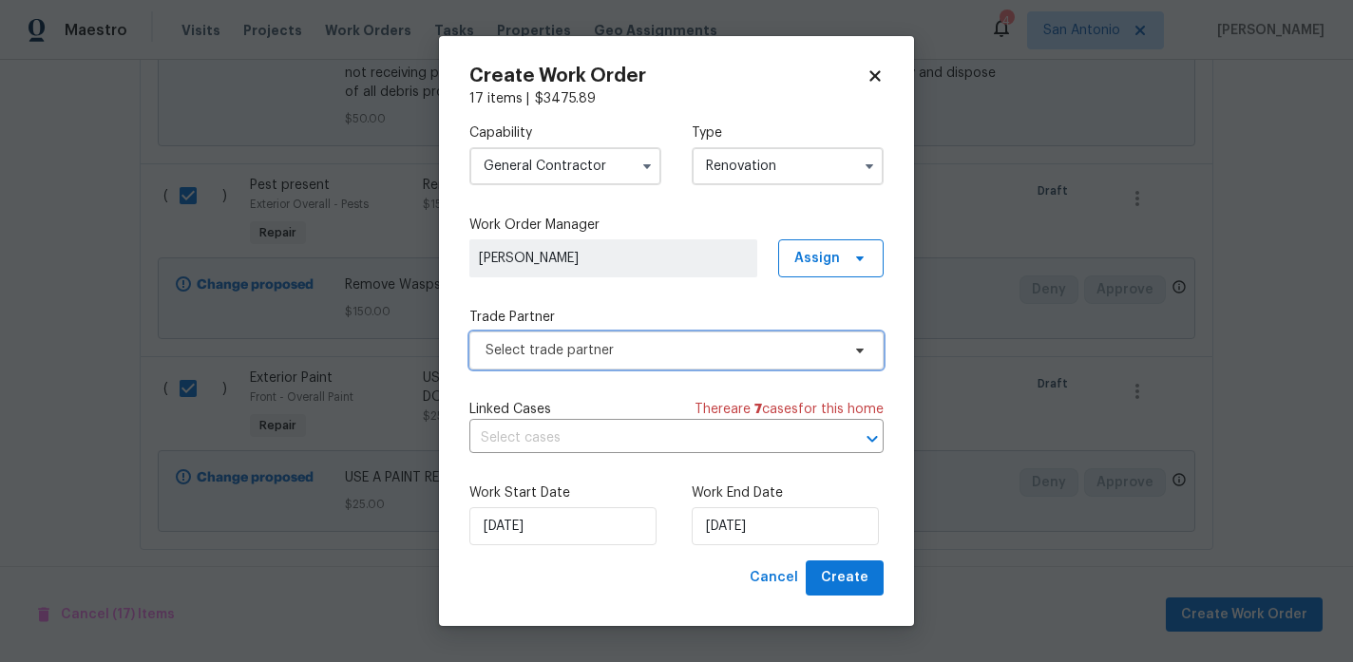
click at [594, 354] on span "Select trade partner" at bounding box center [663, 350] width 354 height 19
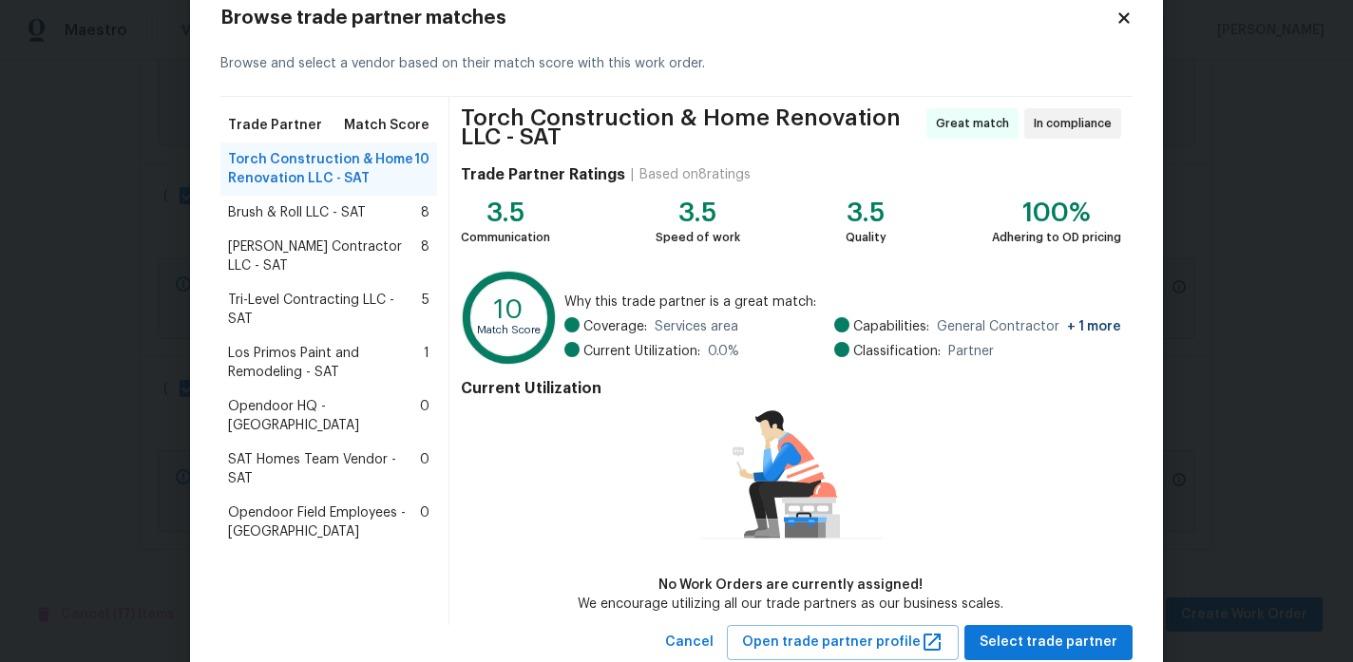
scroll to position [53, 0]
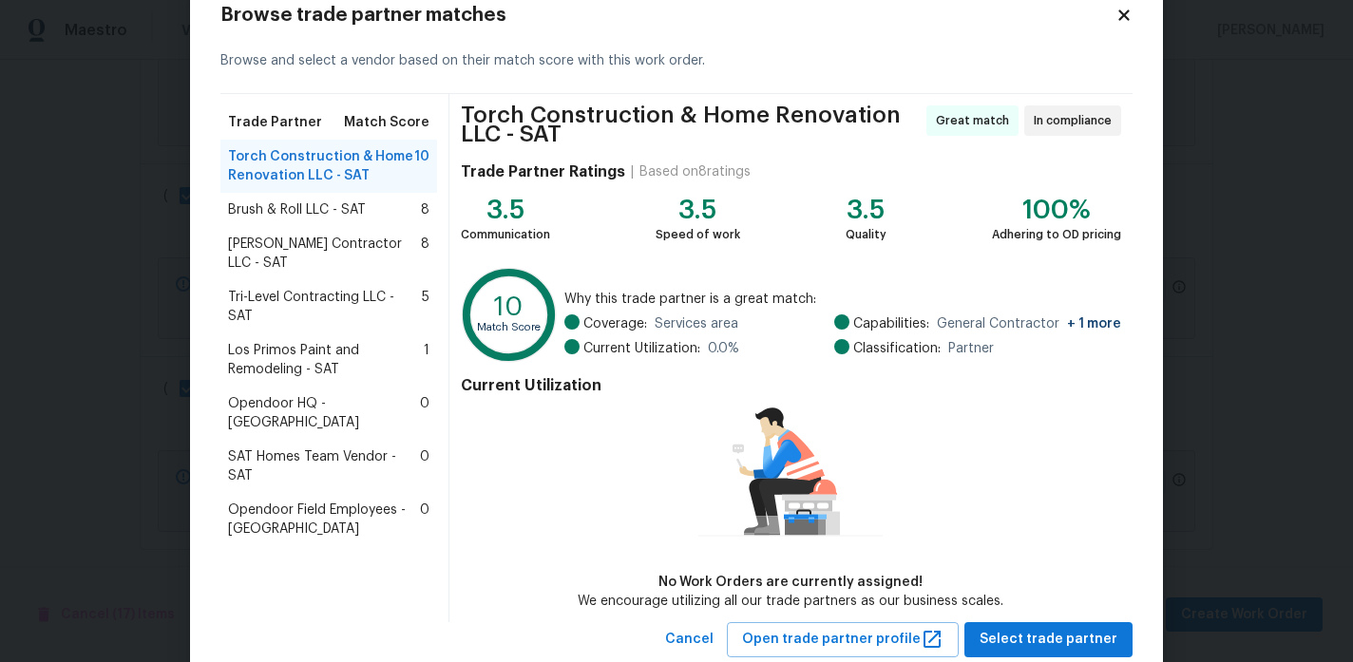
click at [342, 296] on span "Tri-Level Contracting LLC - SAT" at bounding box center [325, 307] width 194 height 38
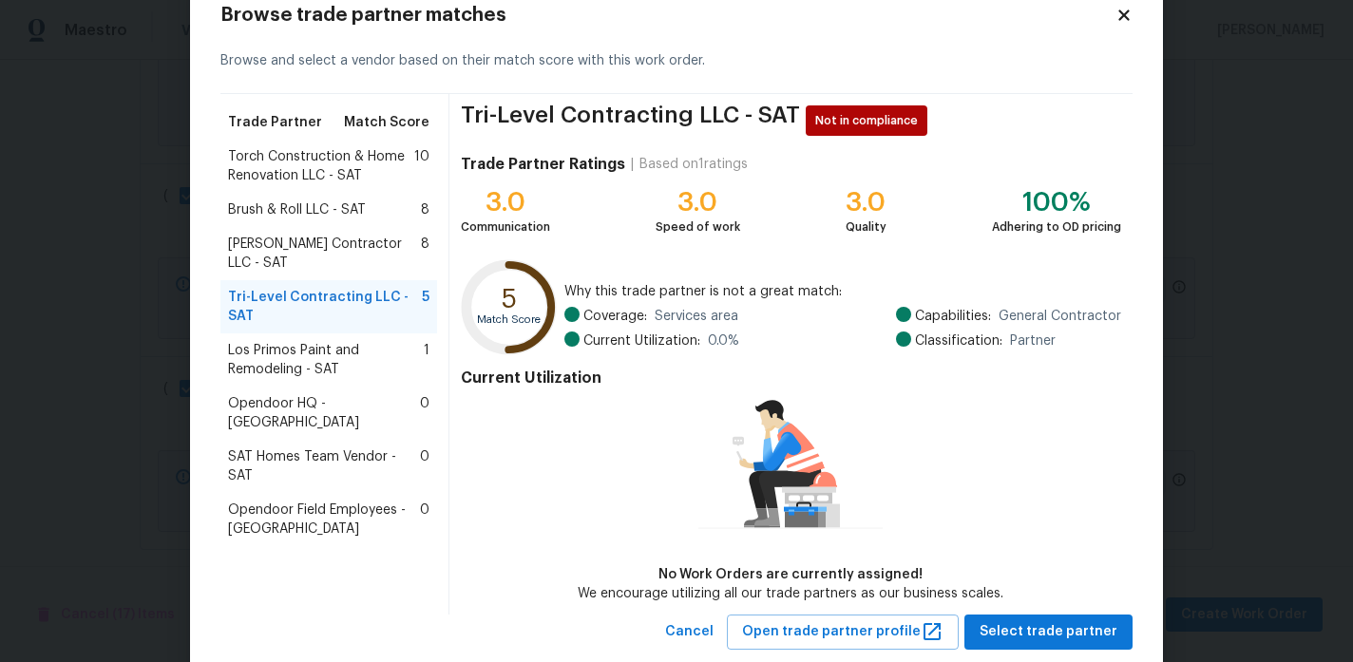
click at [350, 240] on span "[PERSON_NAME] Contractor LLC - SAT" at bounding box center [324, 254] width 193 height 38
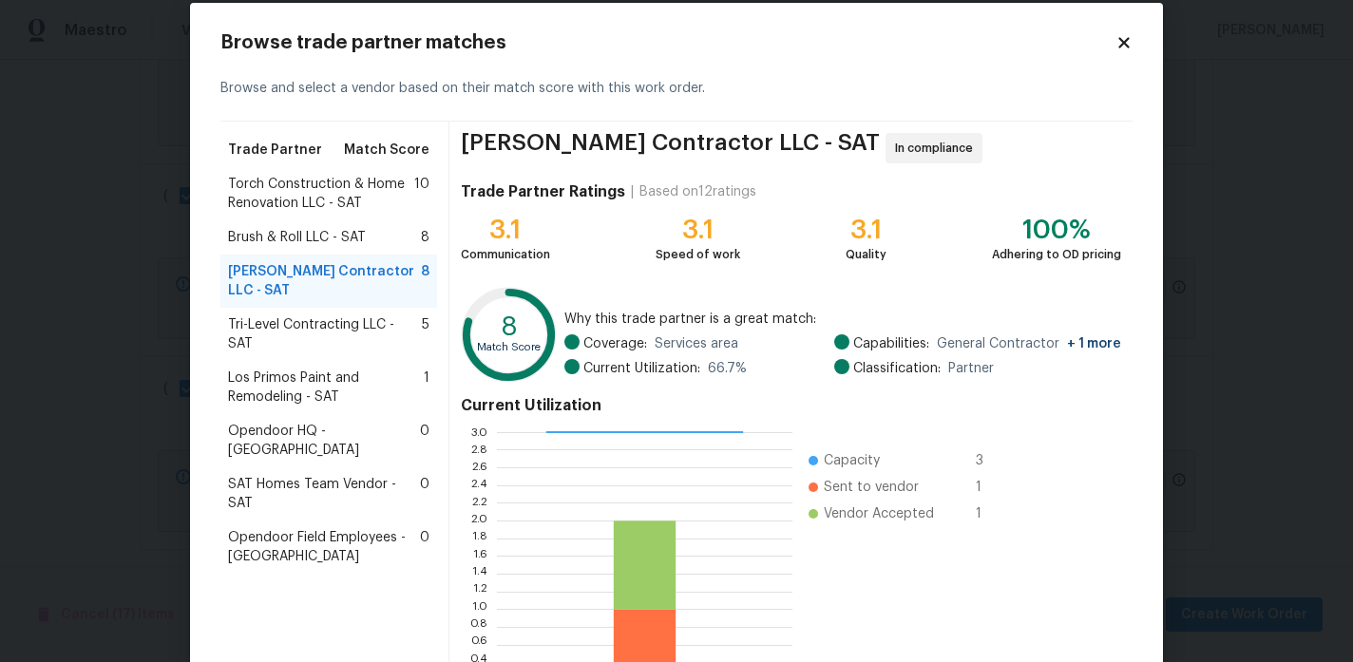
scroll to position [33, 0]
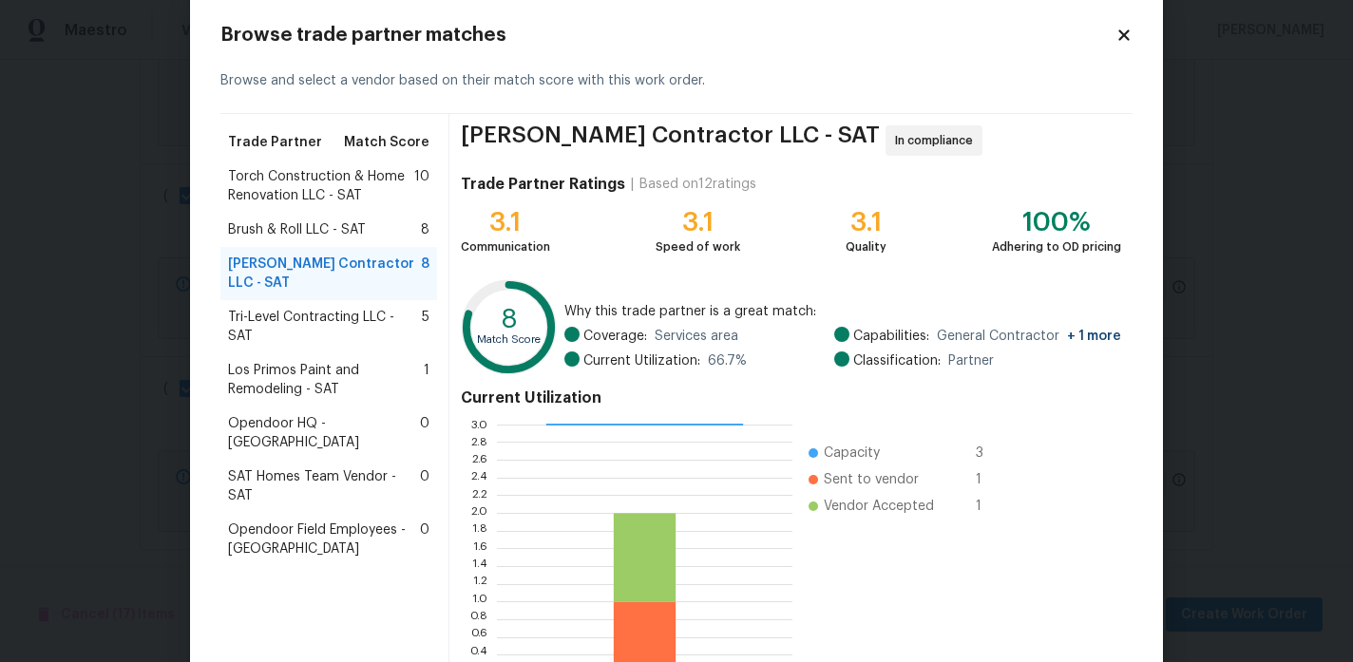
click at [334, 361] on span "Los Primos Paint and Remodeling - SAT" at bounding box center [326, 380] width 196 height 38
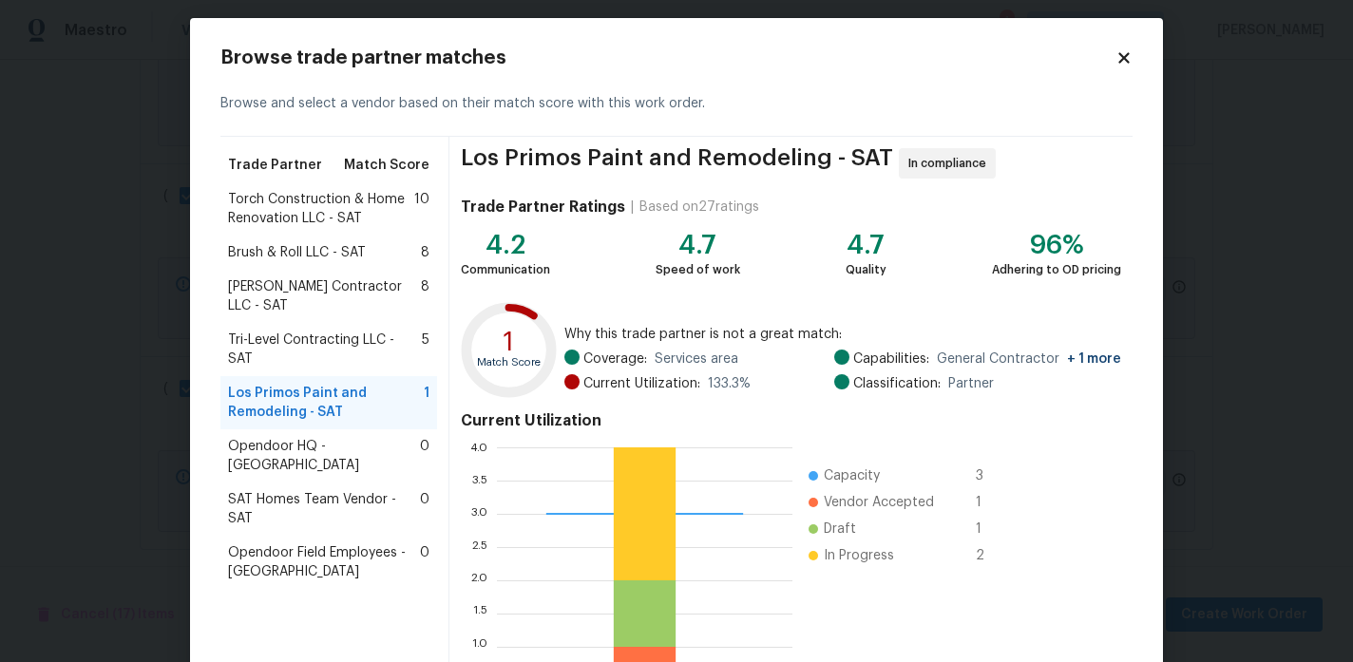
scroll to position [4, 0]
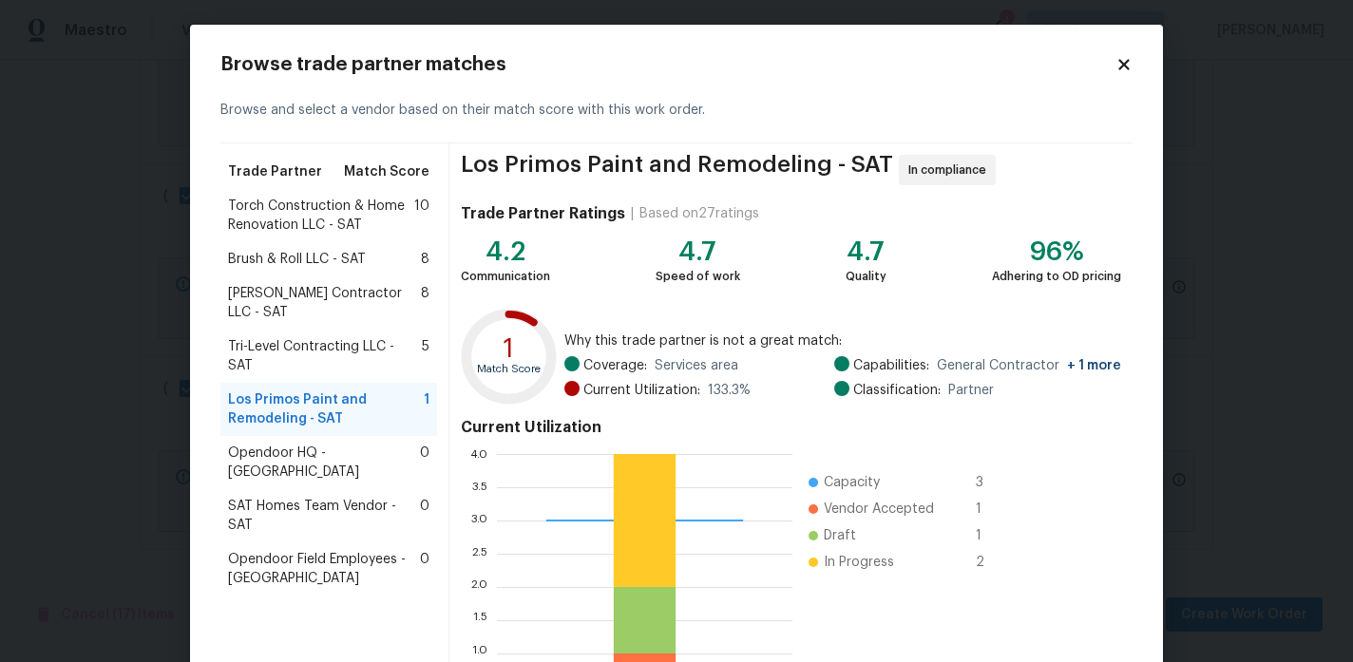
click at [353, 216] on span "Torch Construction & Home Renovation LLC - SAT" at bounding box center [321, 216] width 186 height 38
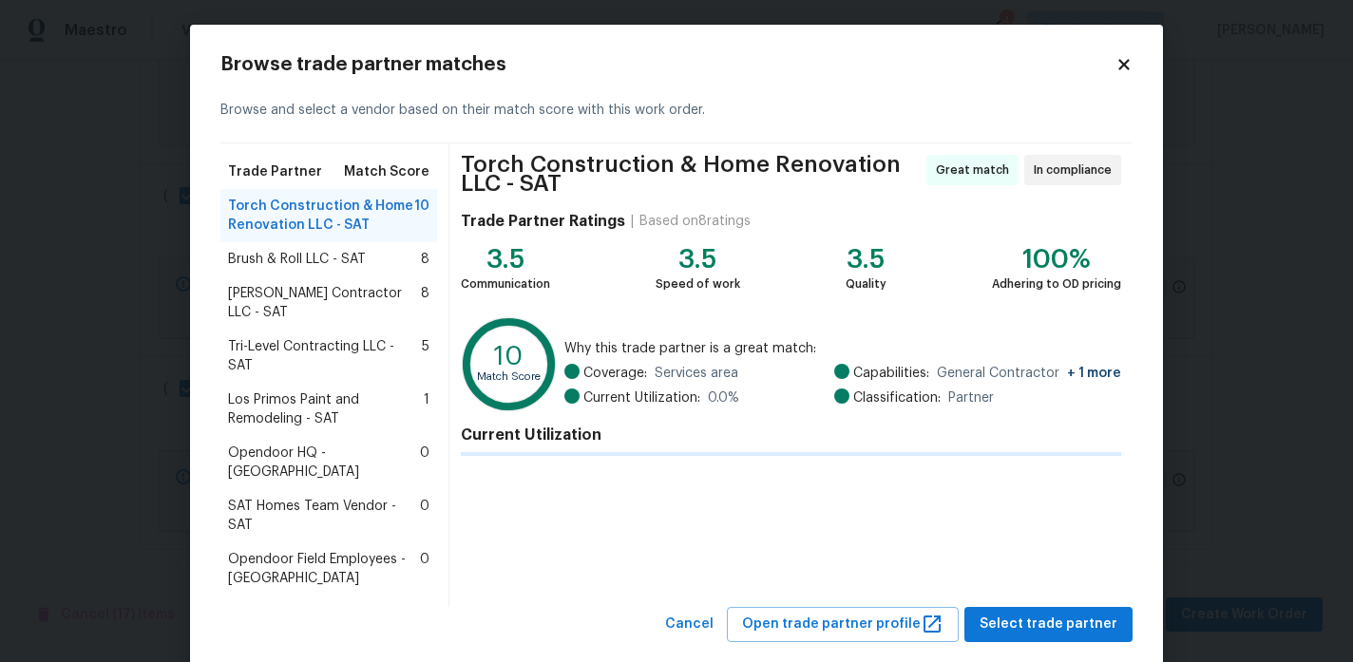
scroll to position [0, 0]
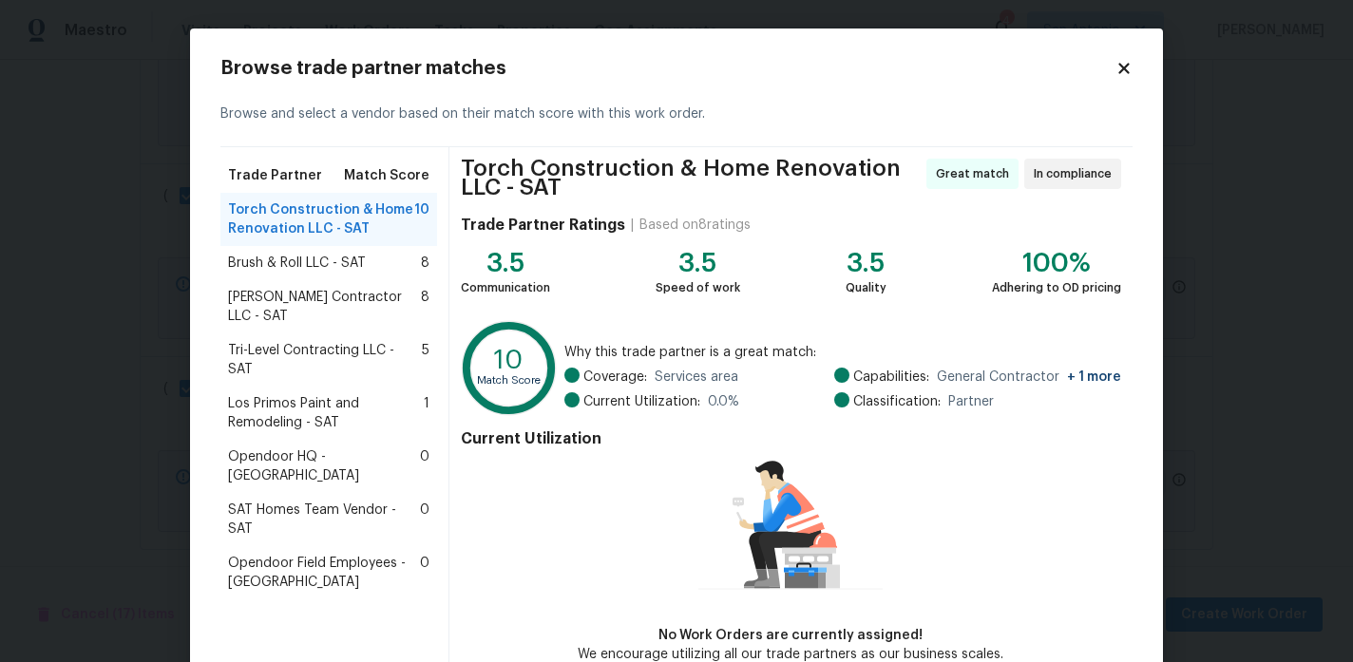
click at [360, 295] on span "[PERSON_NAME] Contractor LLC - SAT" at bounding box center [324, 307] width 193 height 38
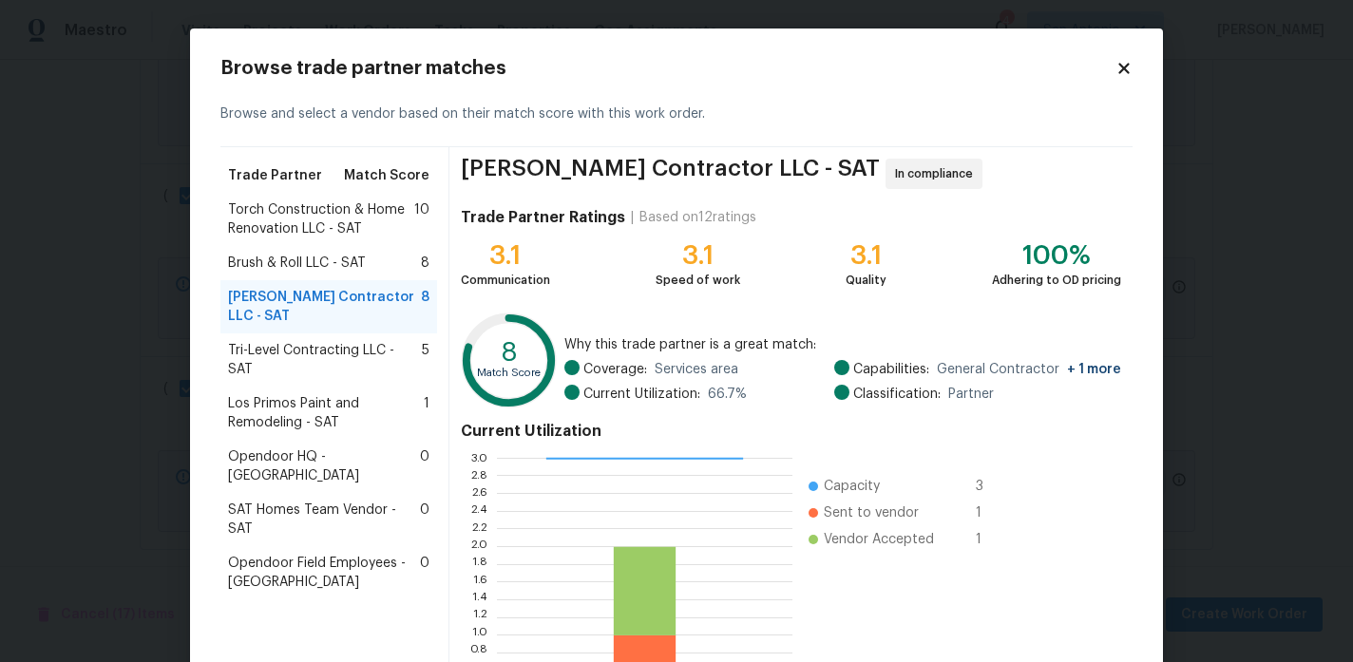
scroll to position [176, 0]
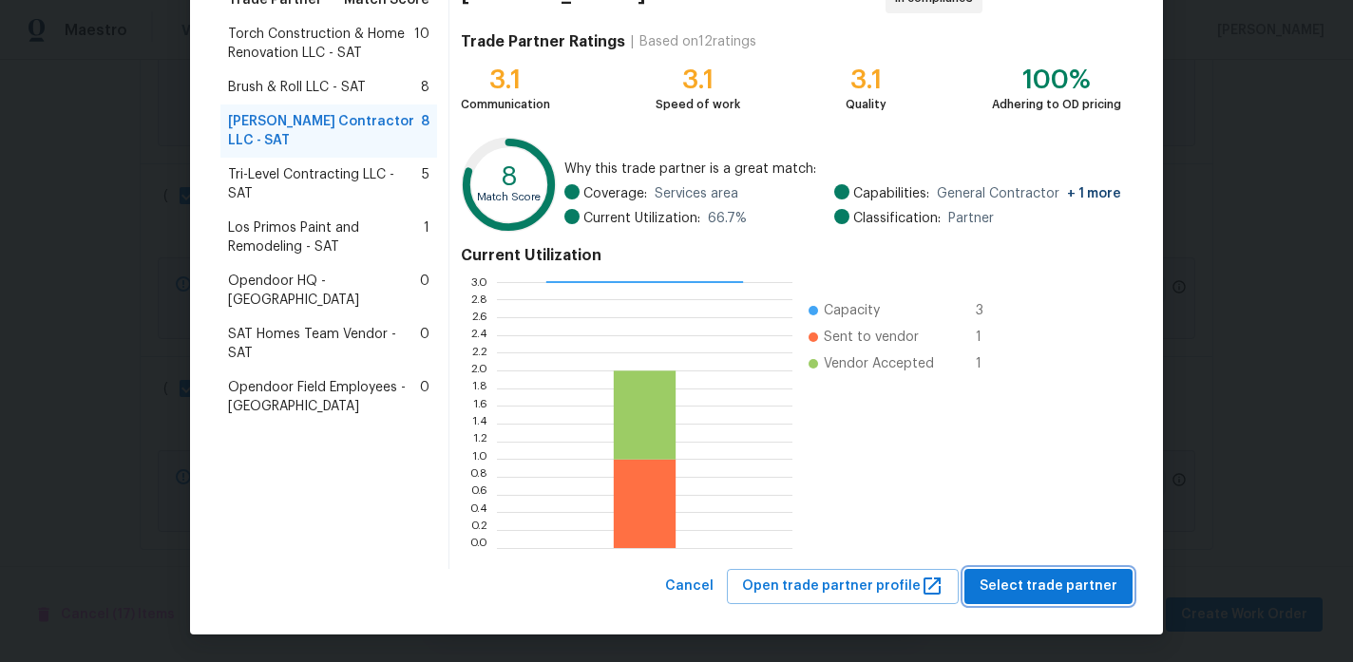
click at [1033, 575] on span "Select trade partner" at bounding box center [1049, 587] width 138 height 24
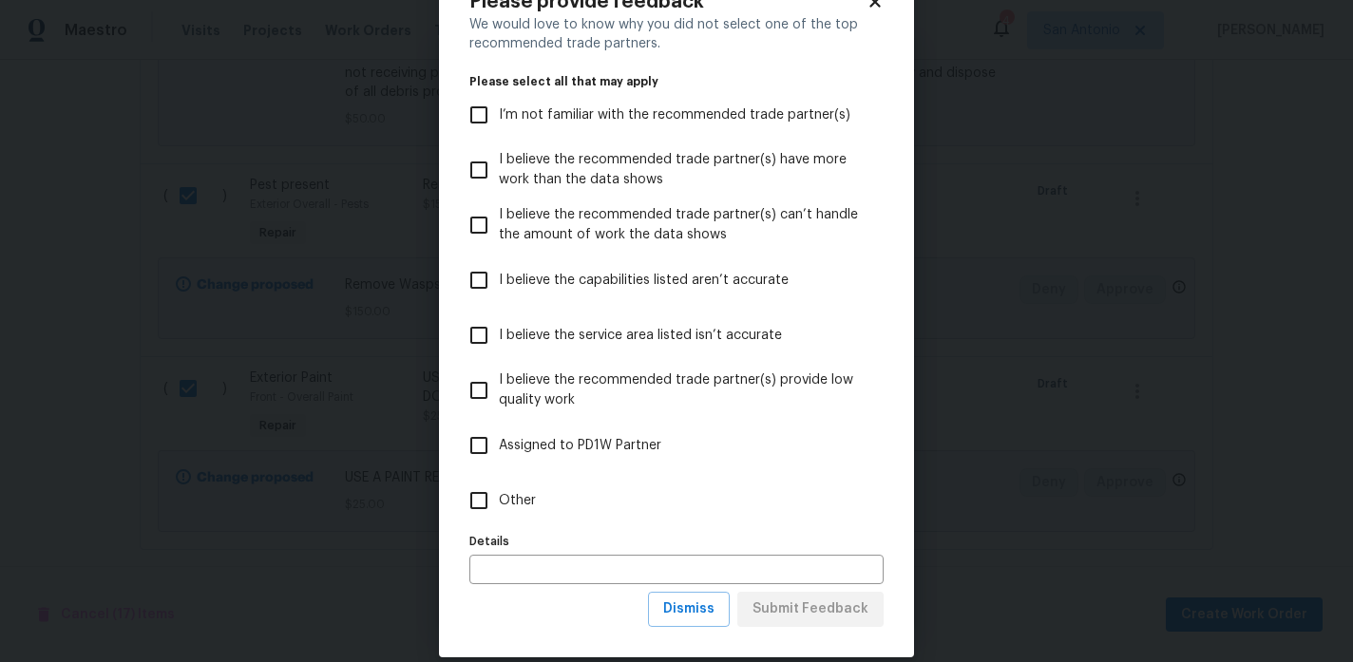
scroll to position [90, 0]
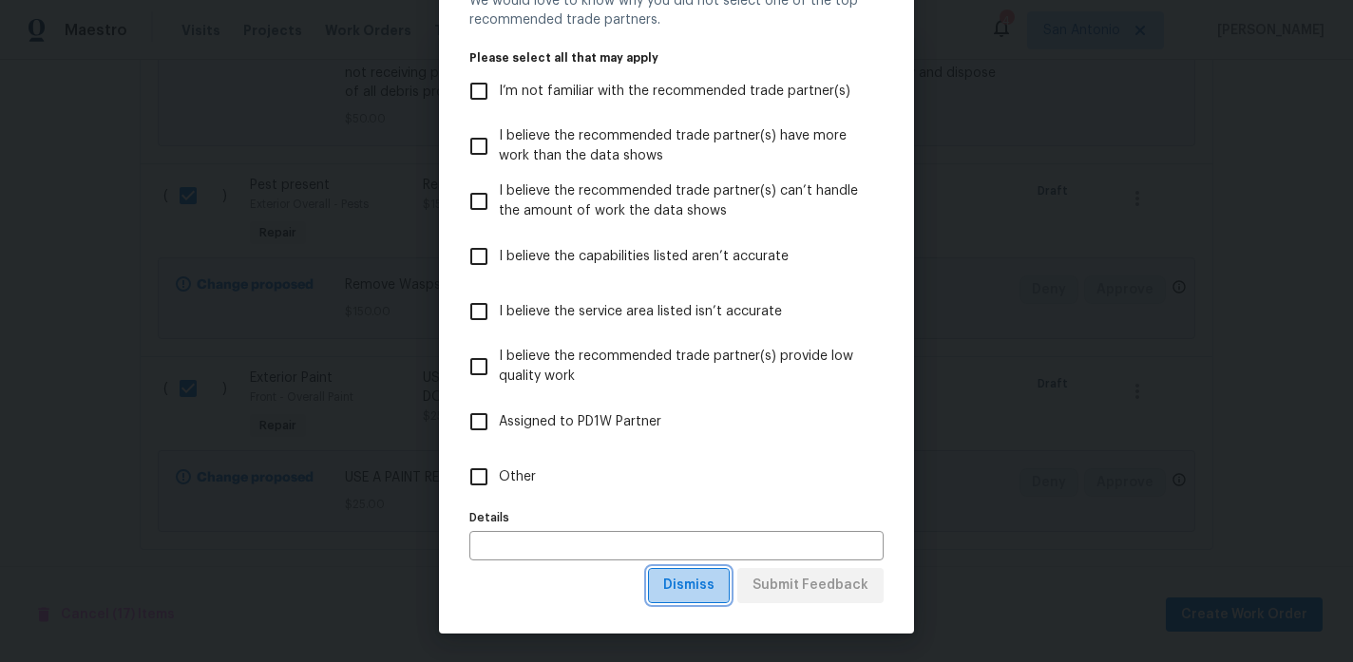
click at [711, 586] on span "Dismiss" at bounding box center [688, 586] width 51 height 24
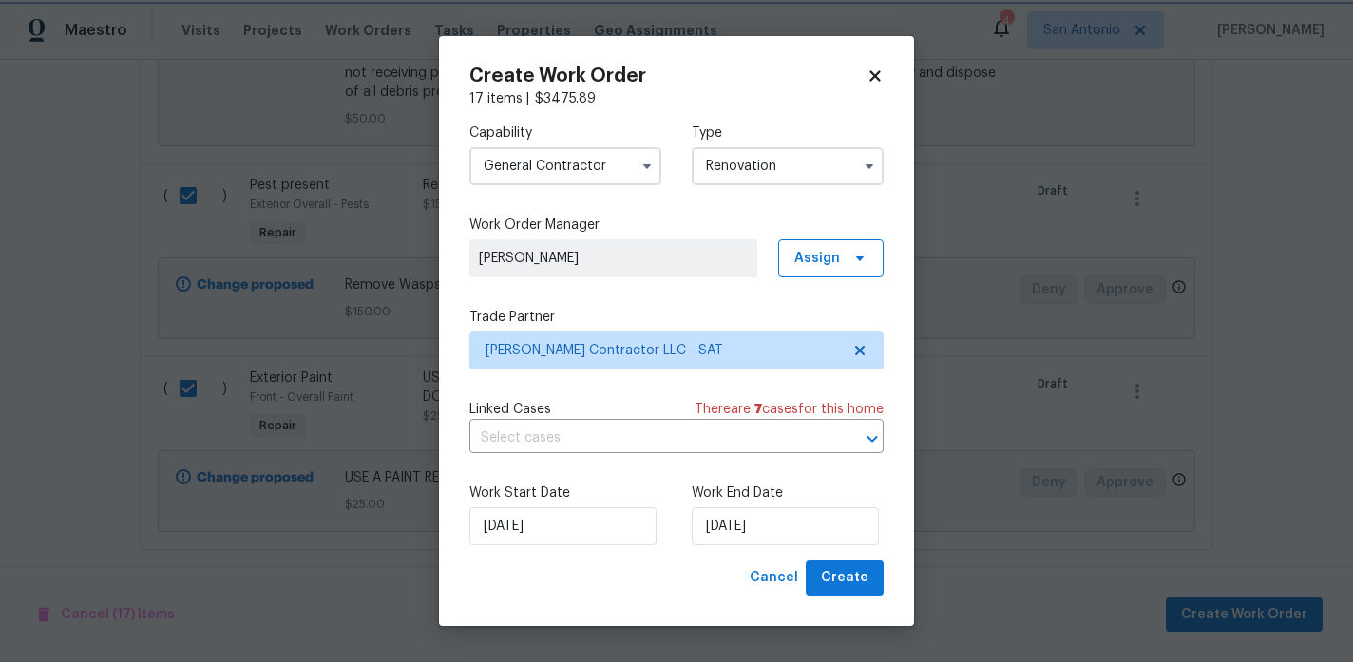
scroll to position [0, 0]
click at [842, 578] on span "Create" at bounding box center [845, 578] width 48 height 24
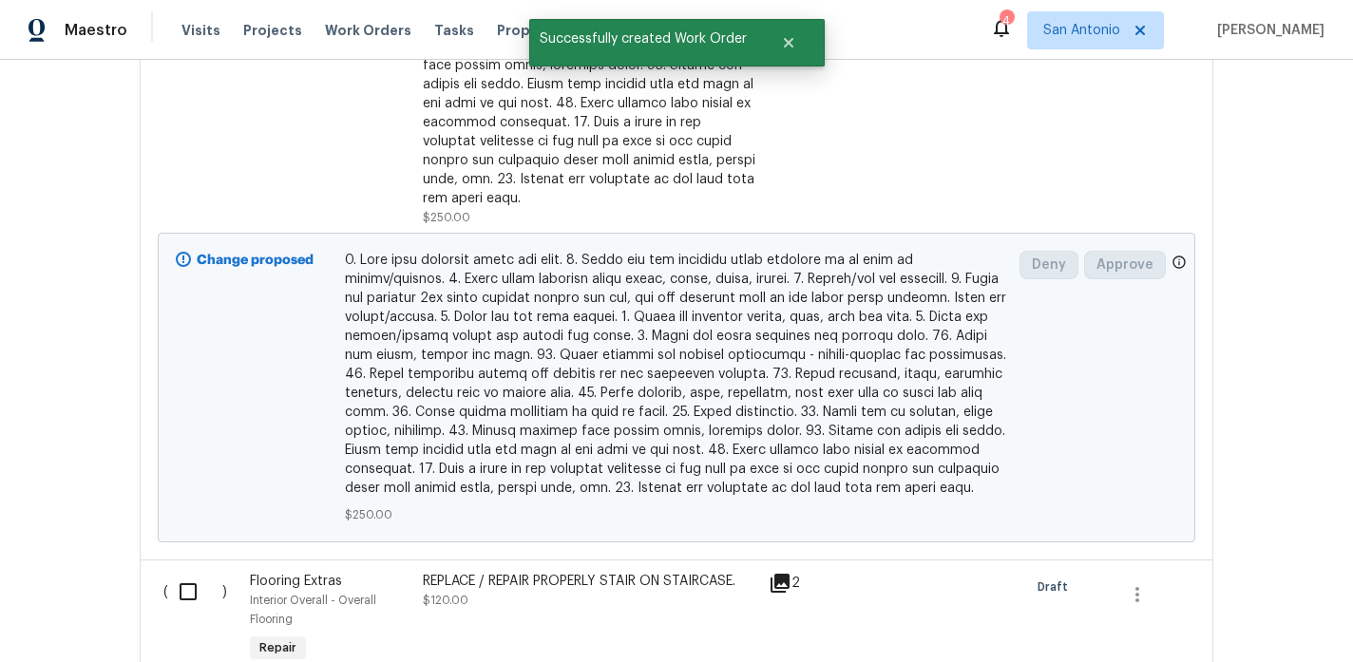
scroll to position [1603, 0]
